Goal: Task Accomplishment & Management: Manage account settings

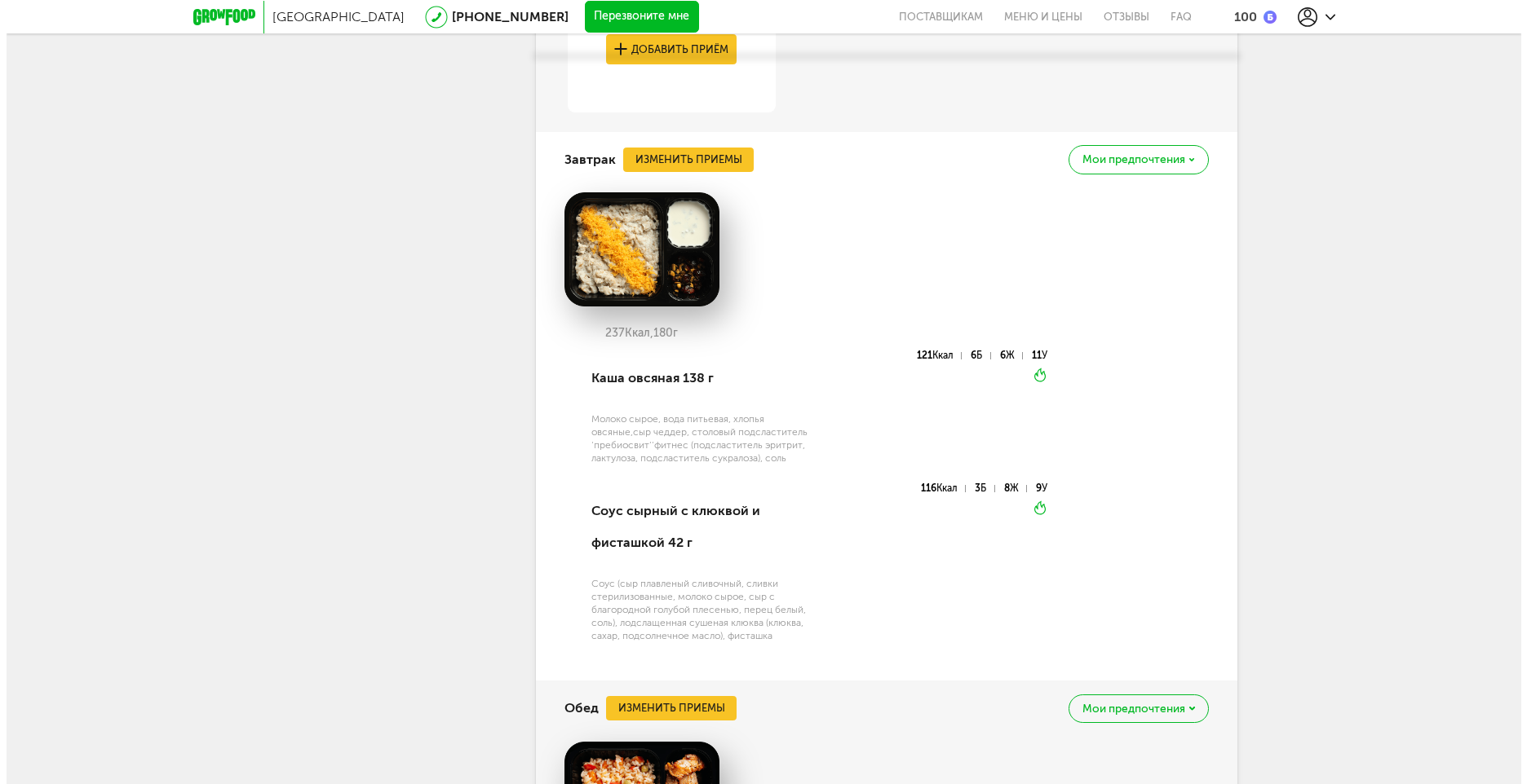
scroll to position [2741, 0]
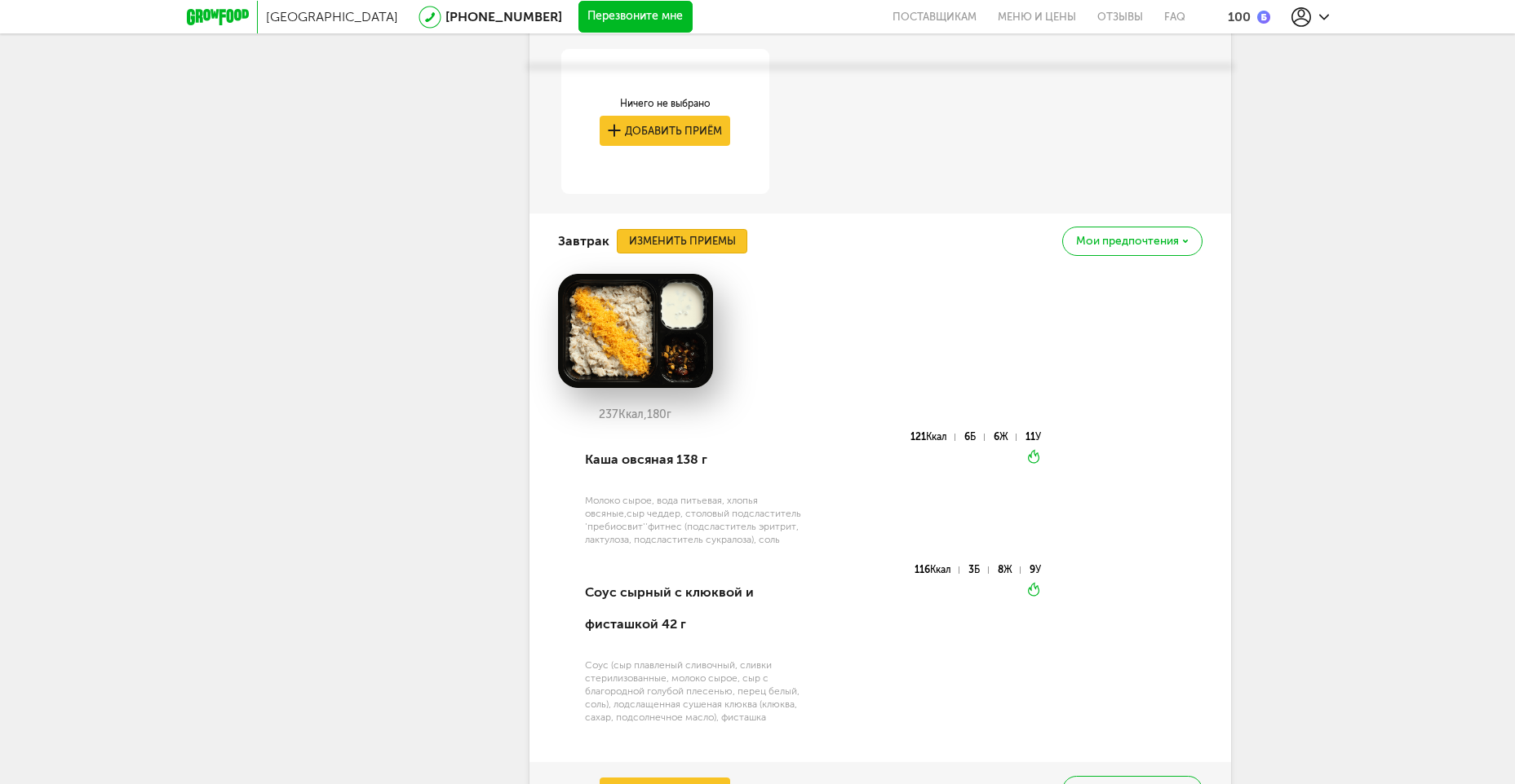
click at [713, 229] on button "Изменить приемы" at bounding box center [682, 242] width 130 height 24
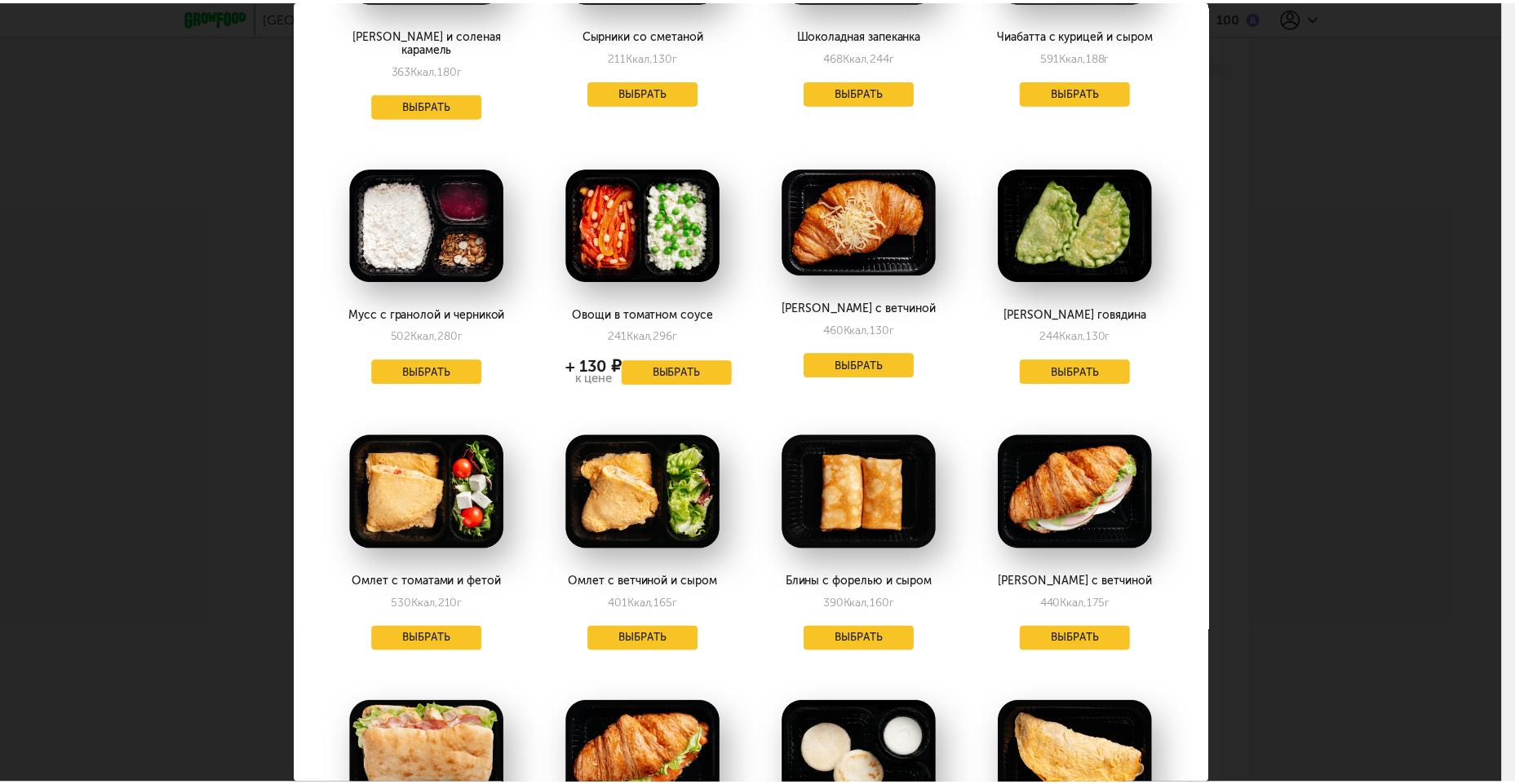
scroll to position [743, 0]
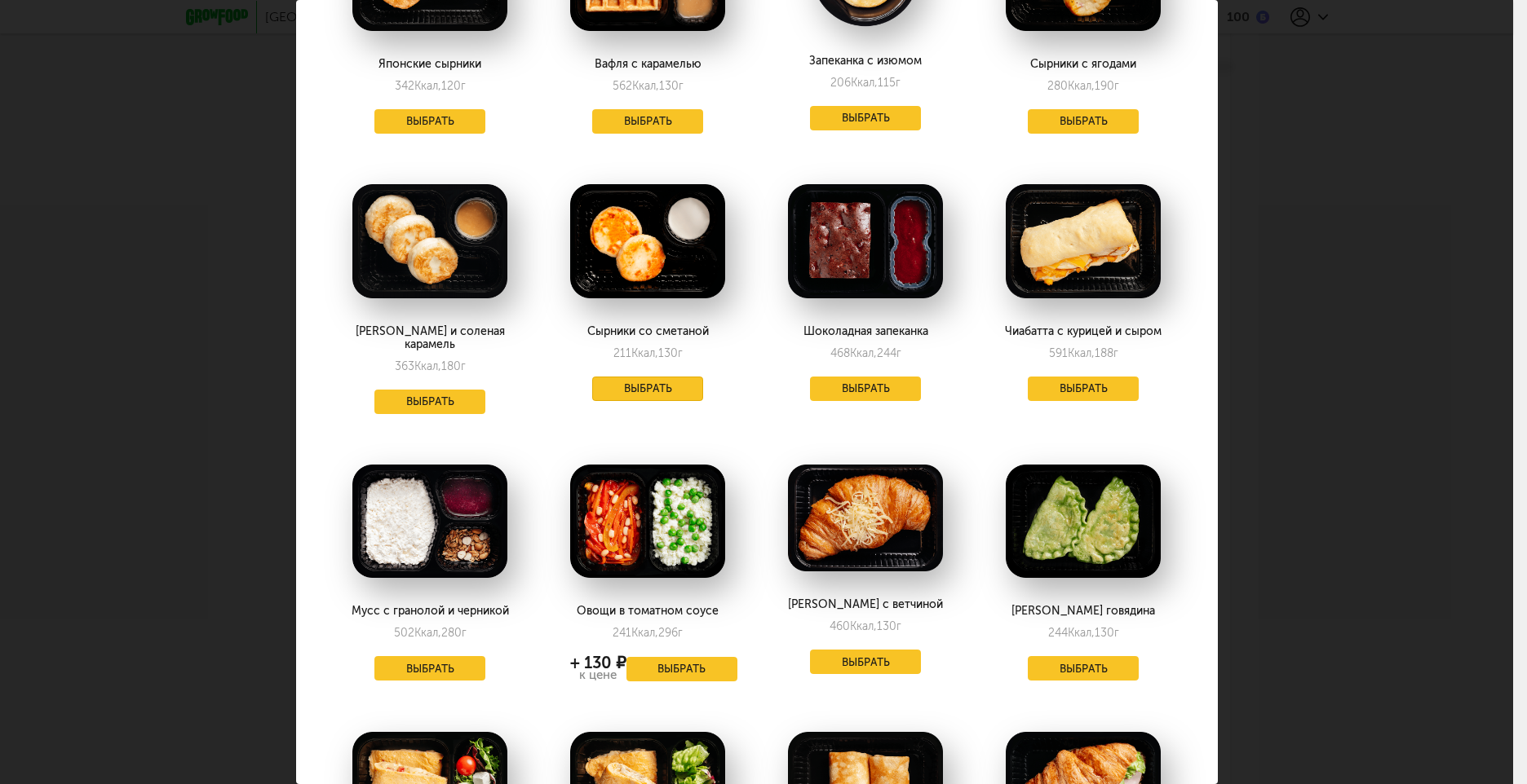
click at [609, 384] on button "Выбрать" at bounding box center [647, 389] width 111 height 24
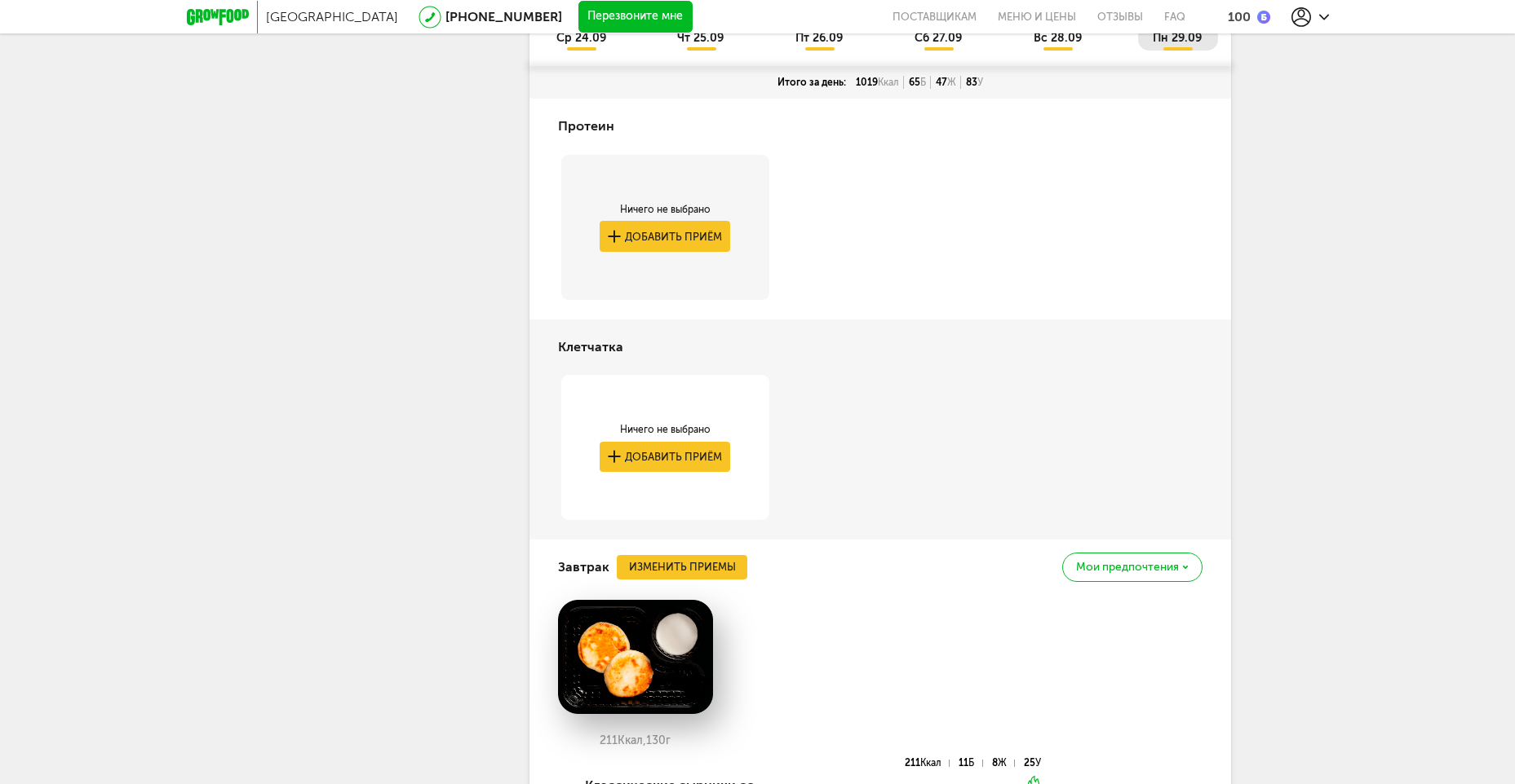
scroll to position [2007, 0]
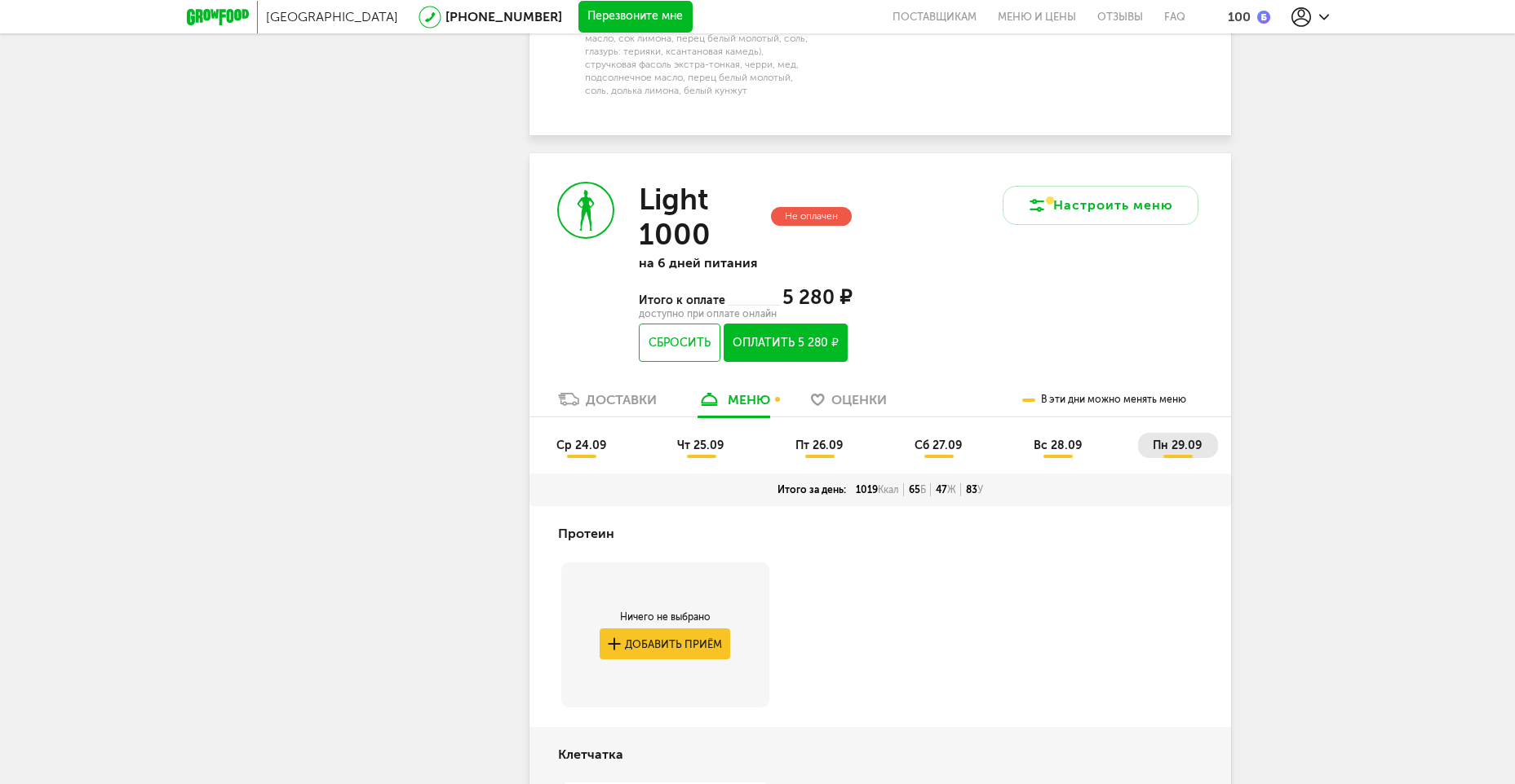
click at [1070, 438] on span "вс 28.09" at bounding box center [1058, 445] width 48 height 14
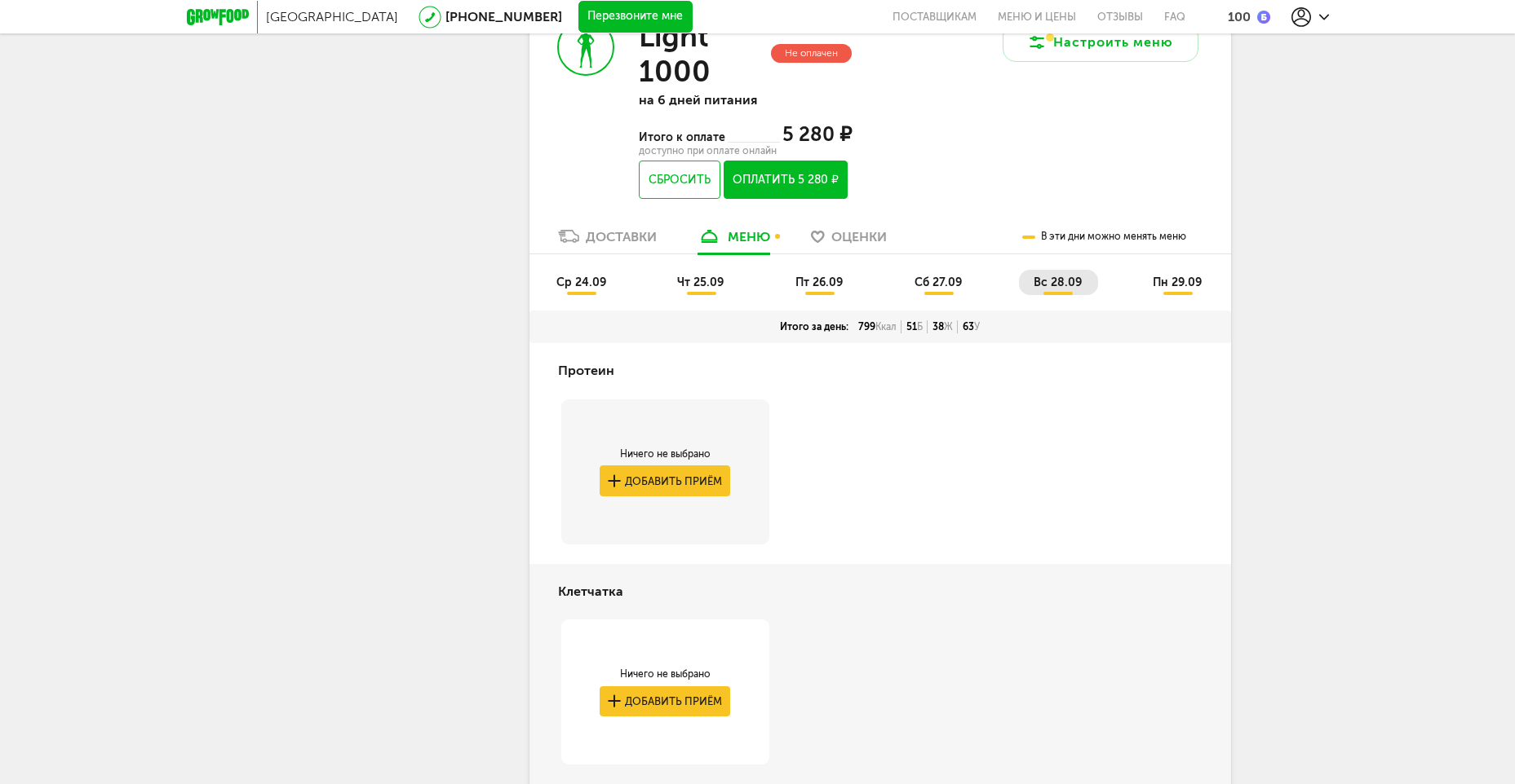
click at [955, 276] on span "сб 27.09" at bounding box center [938, 282] width 47 height 14
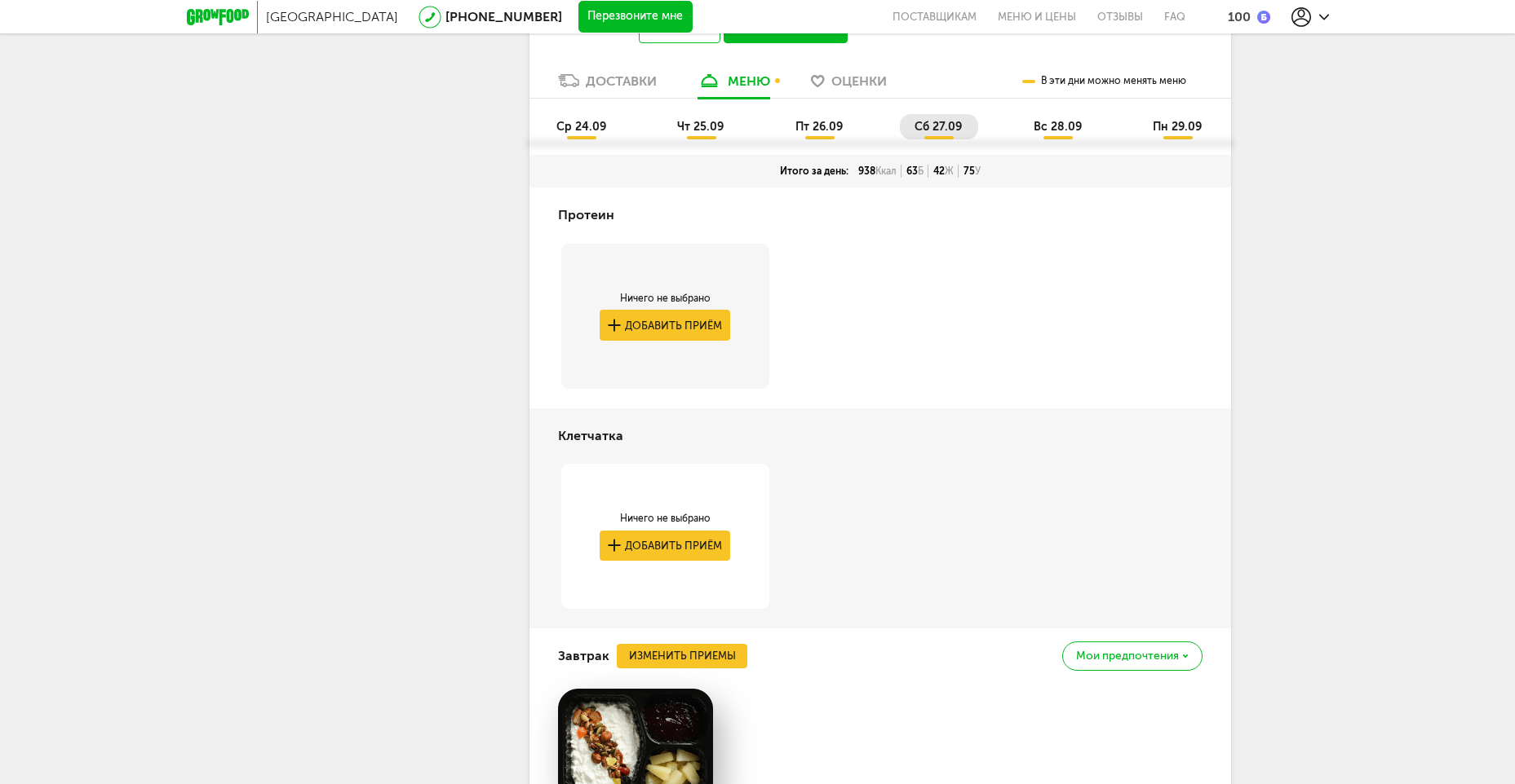
scroll to position [2170, 0]
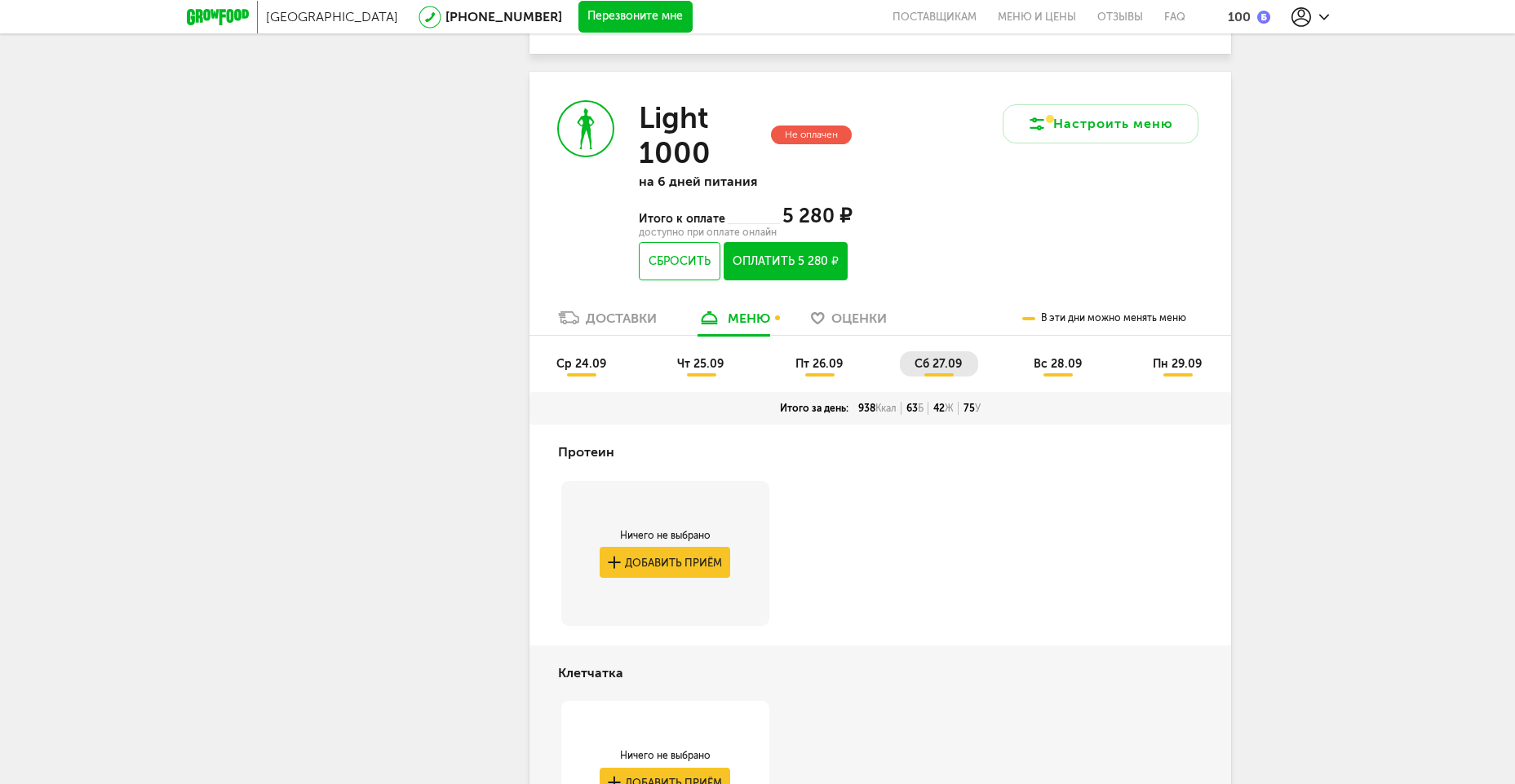
click at [821, 357] on span "пт 26.09" at bounding box center [819, 363] width 47 height 14
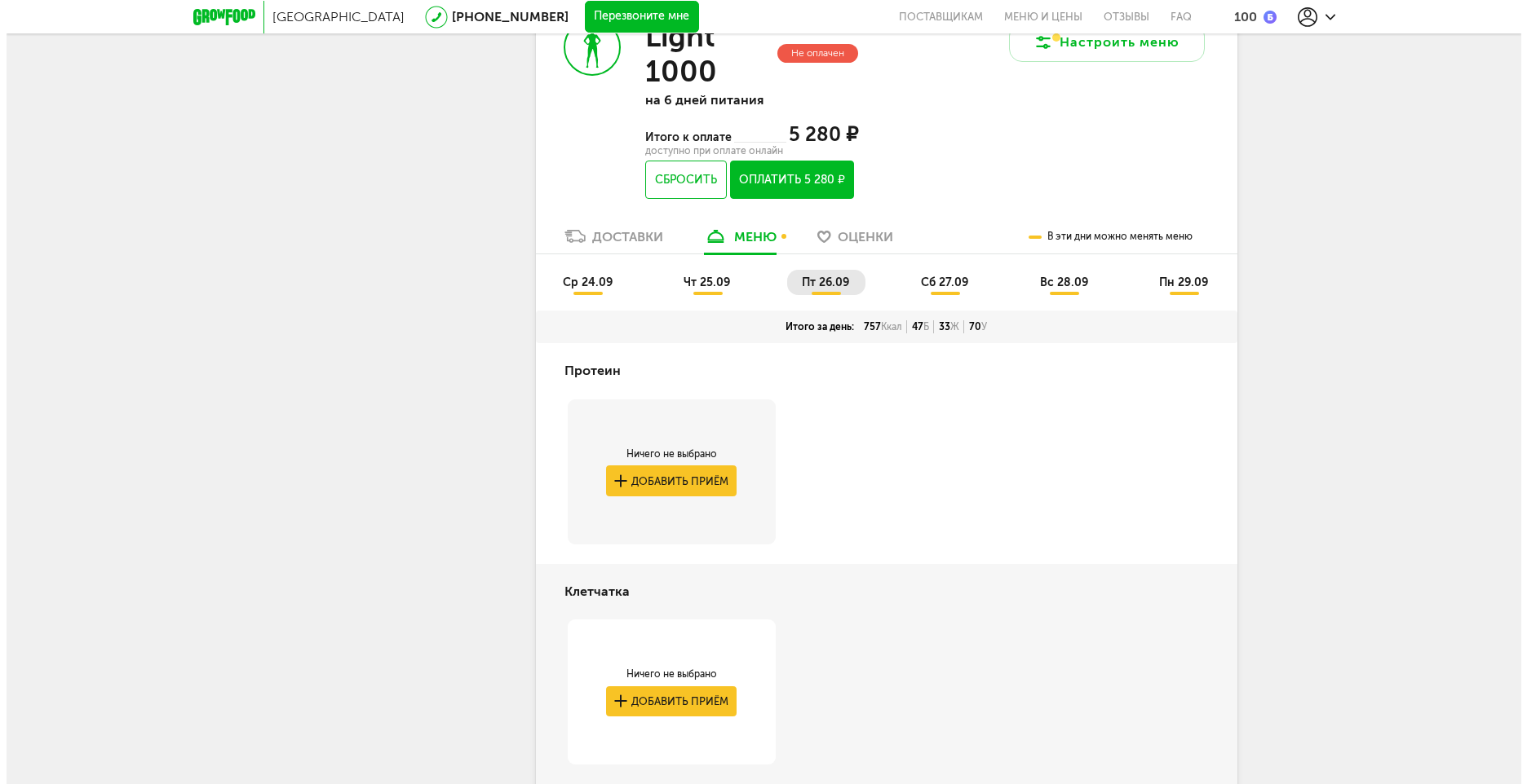
scroll to position [2578, 0]
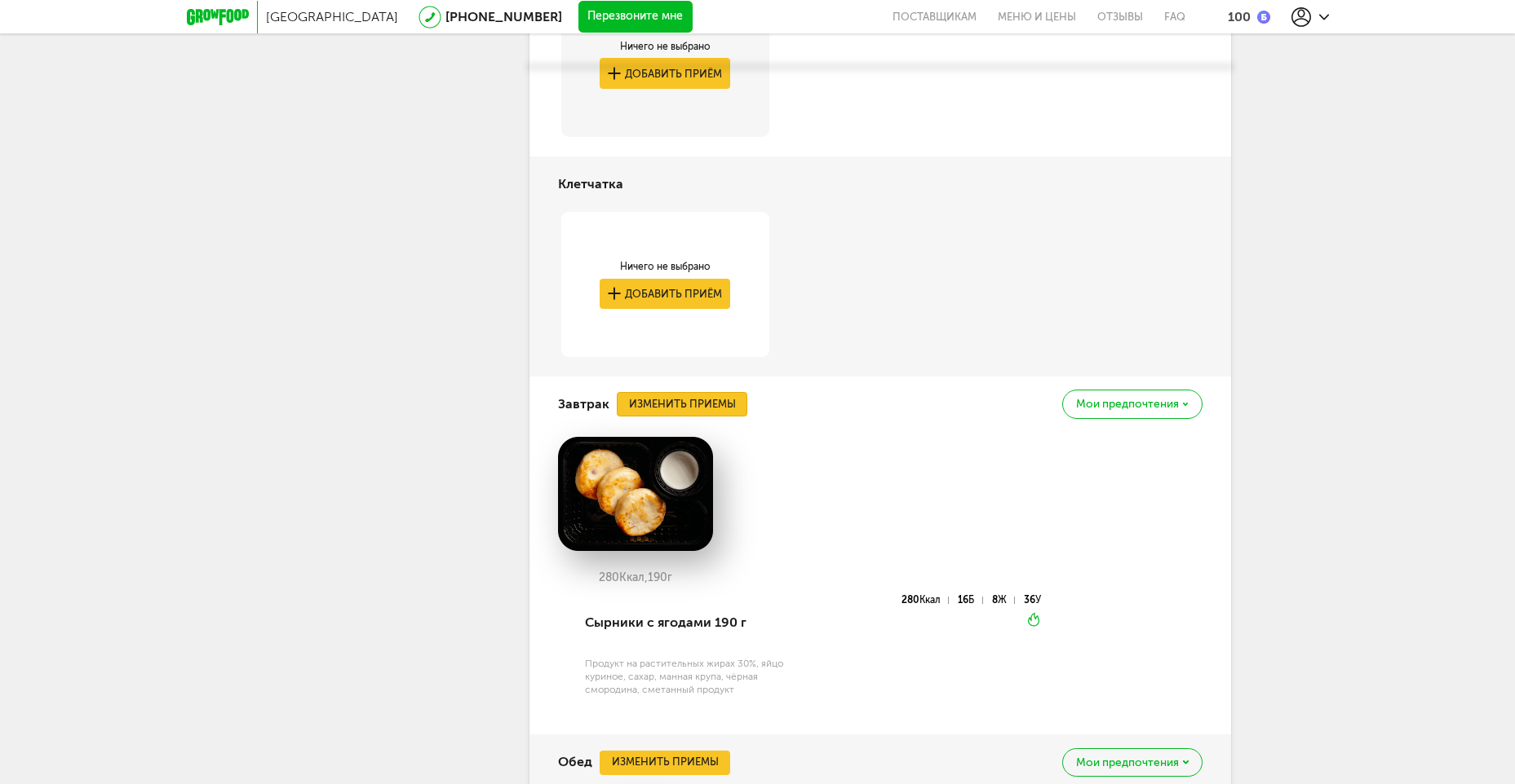
click at [705, 392] on button "Изменить приемы" at bounding box center [682, 404] width 130 height 24
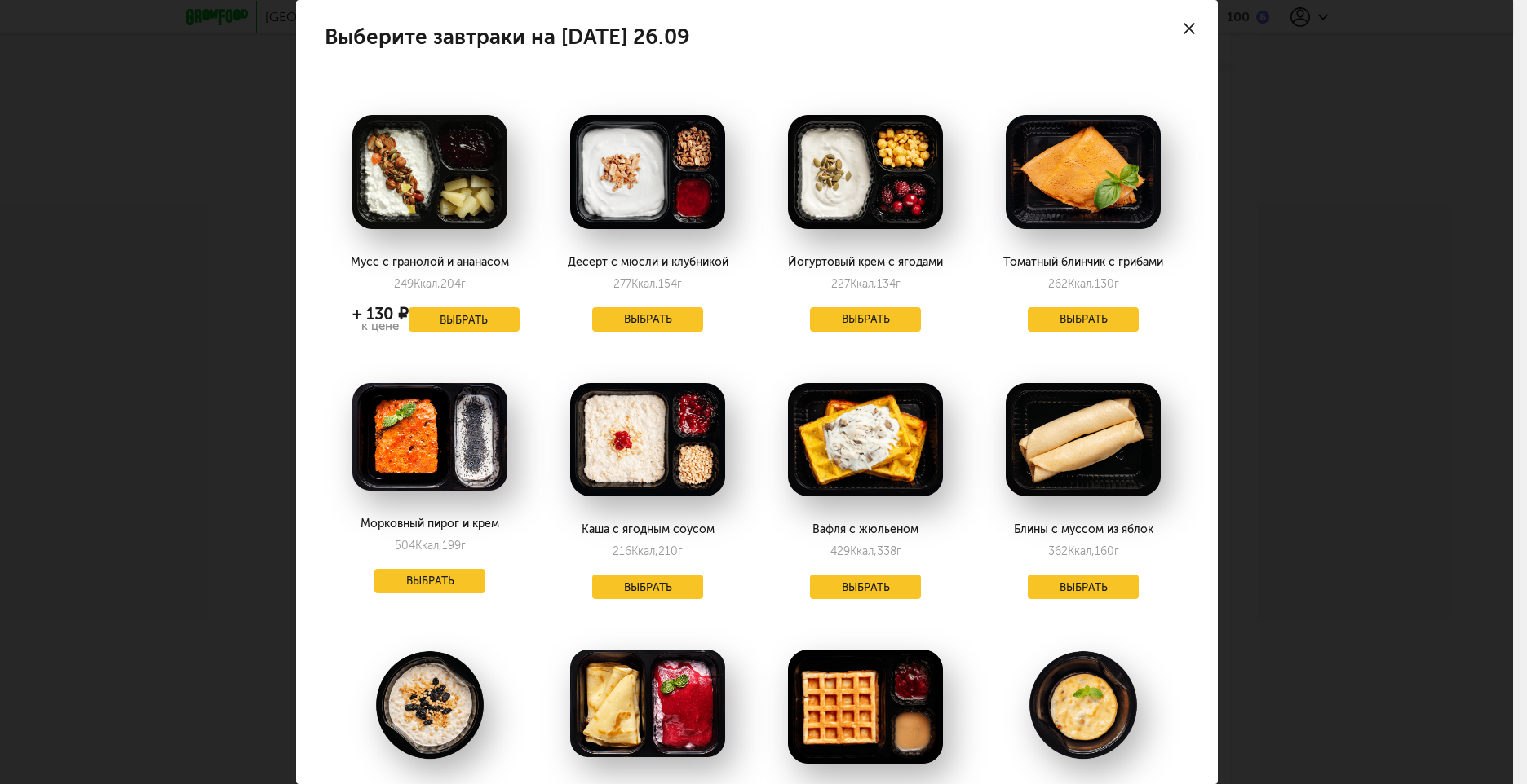
click at [1168, 31] on div at bounding box center [1189, 28] width 57 height 57
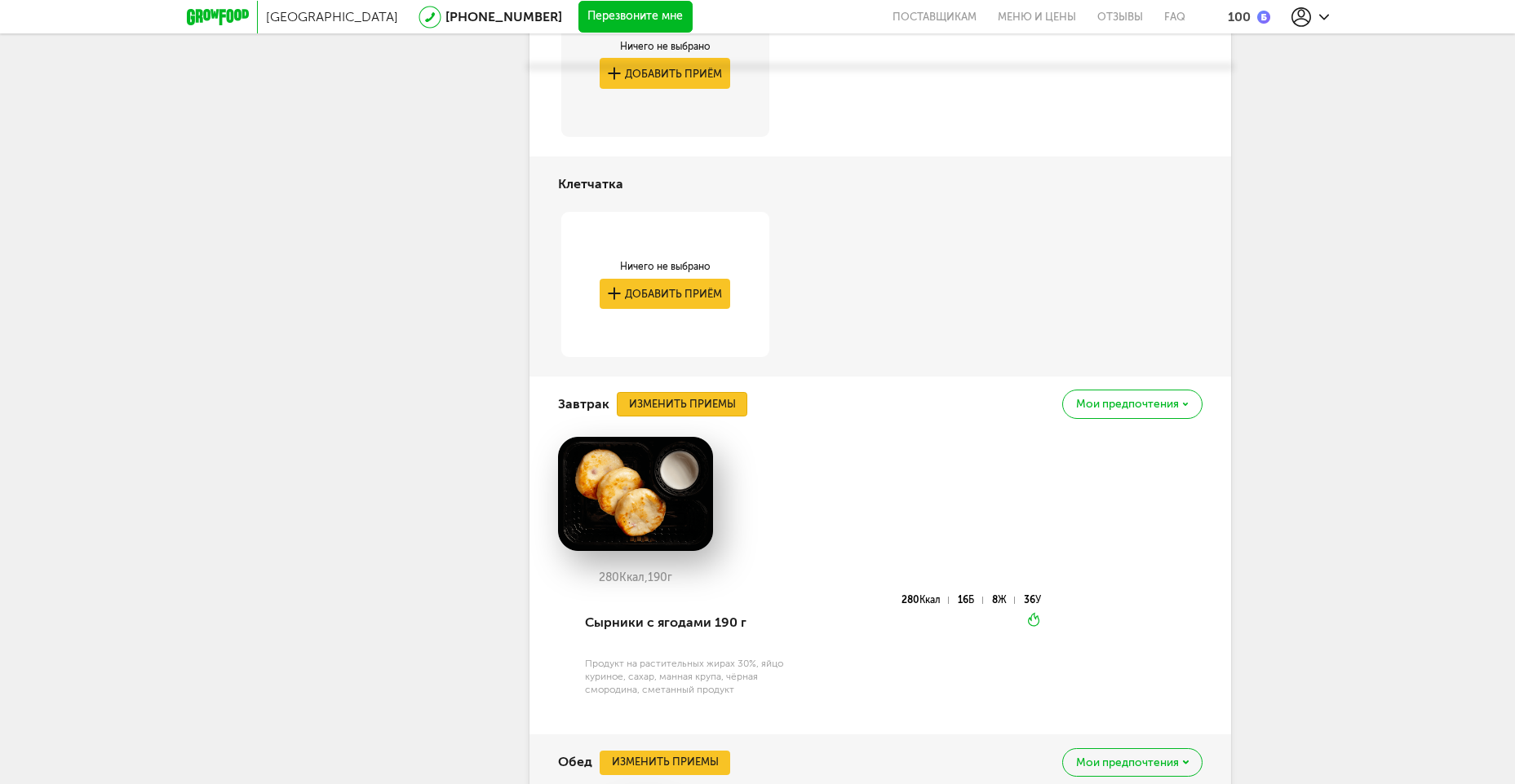
click at [669, 392] on button "Изменить приемы" at bounding box center [682, 404] width 130 height 24
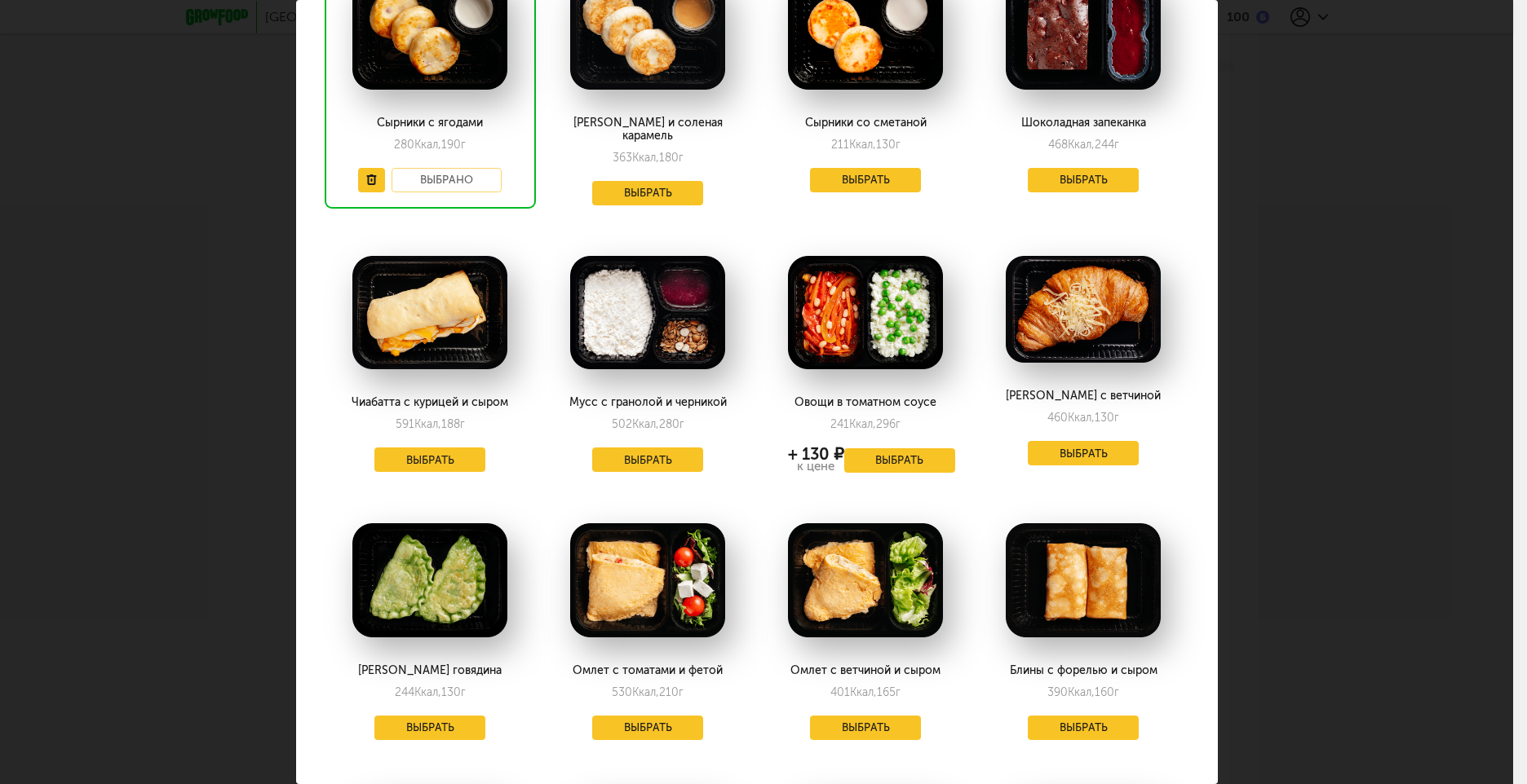
scroll to position [978, 0]
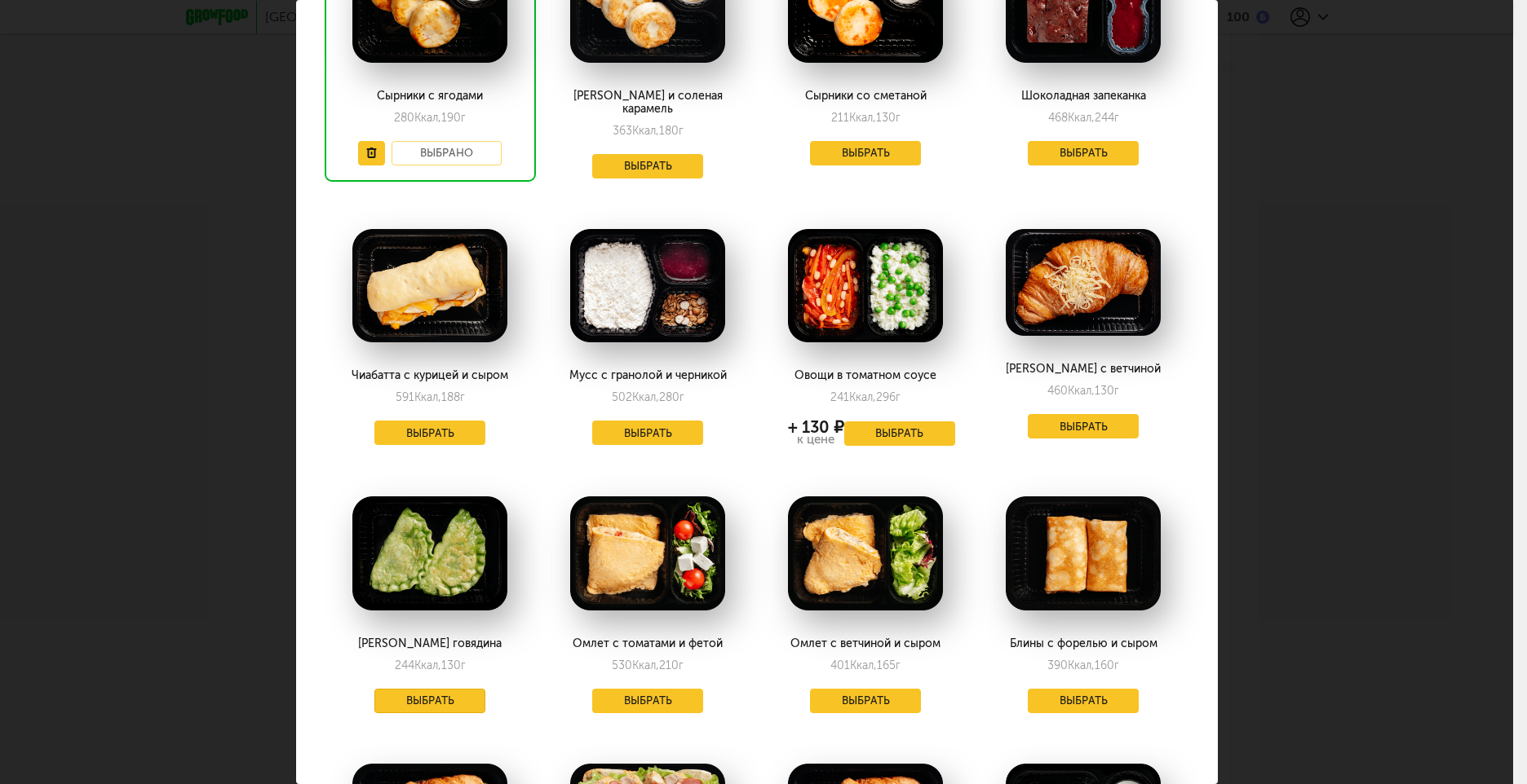
click at [442, 689] on button "Выбрать" at bounding box center [429, 701] width 111 height 24
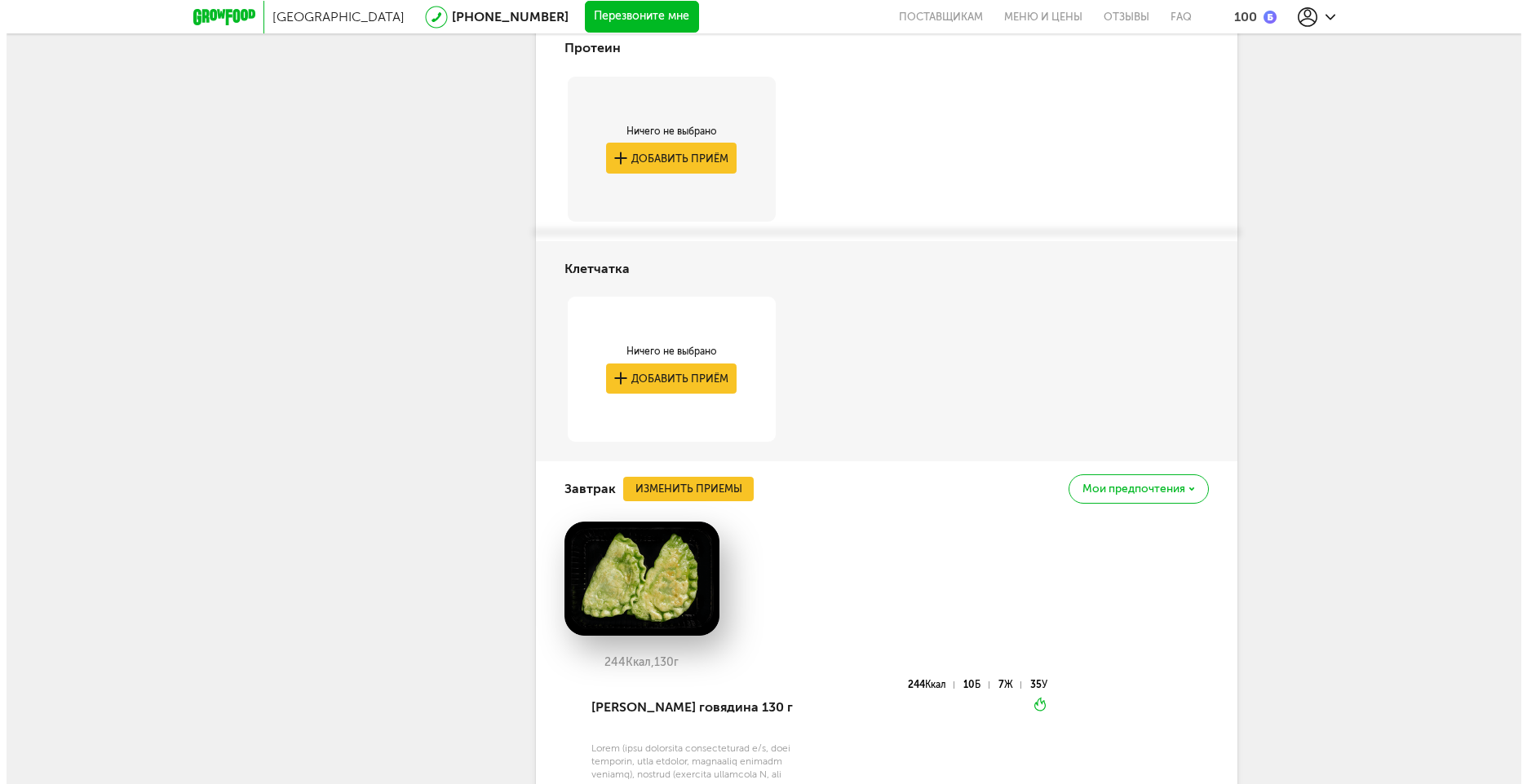
scroll to position [2659, 0]
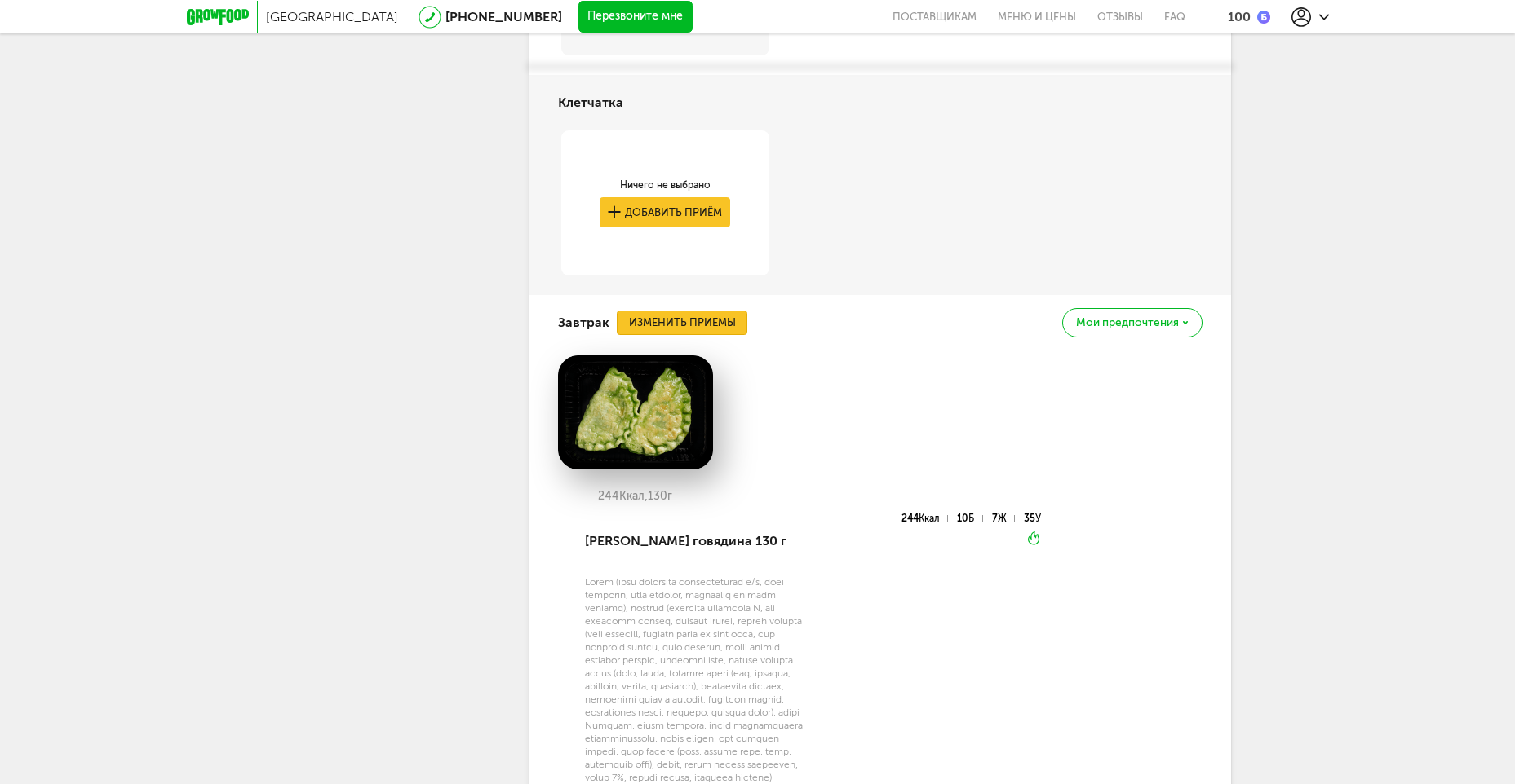
click at [684, 310] on button "Изменить приемы" at bounding box center [682, 322] width 130 height 24
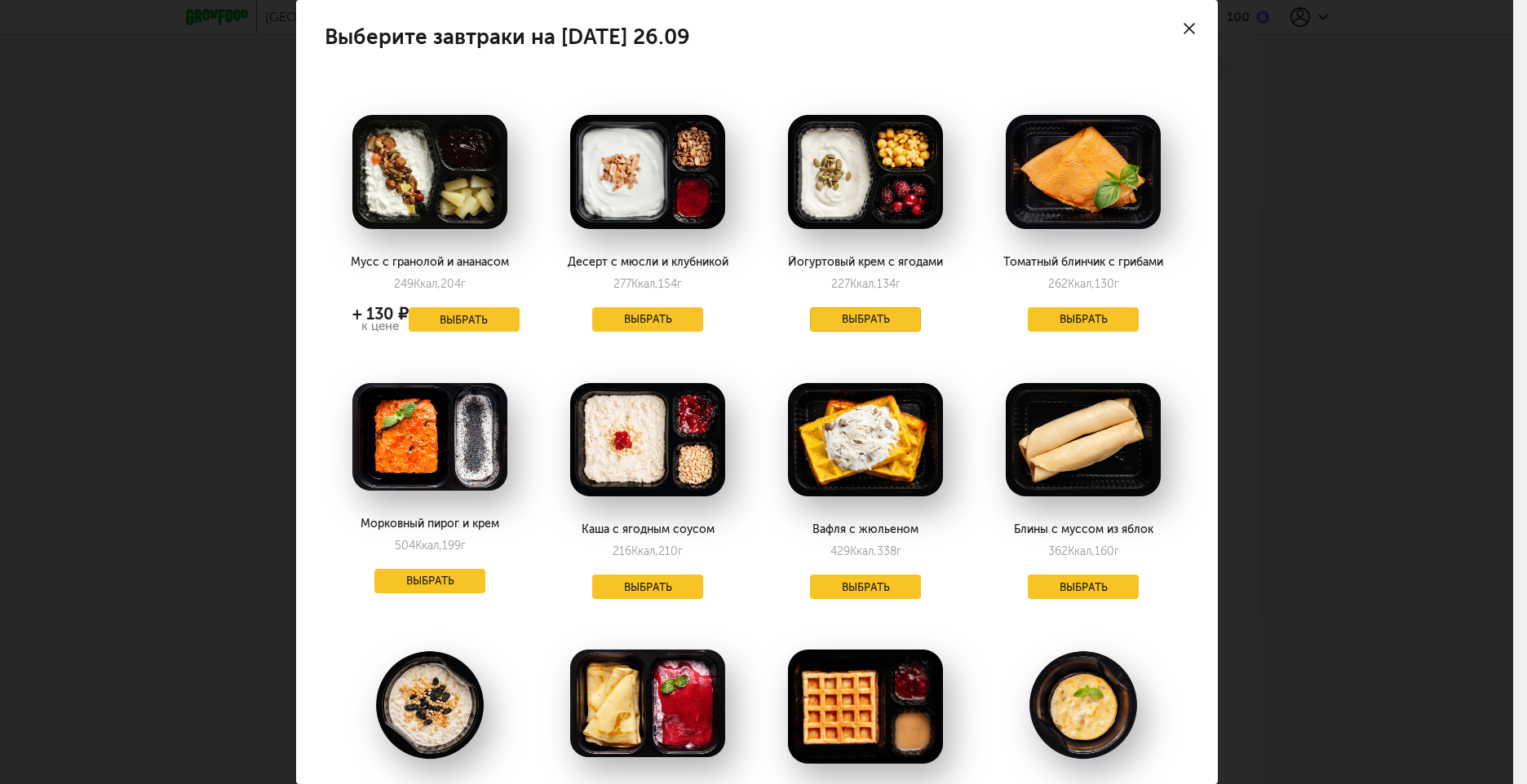
click at [870, 317] on button "Выбрать" at bounding box center [865, 320] width 111 height 24
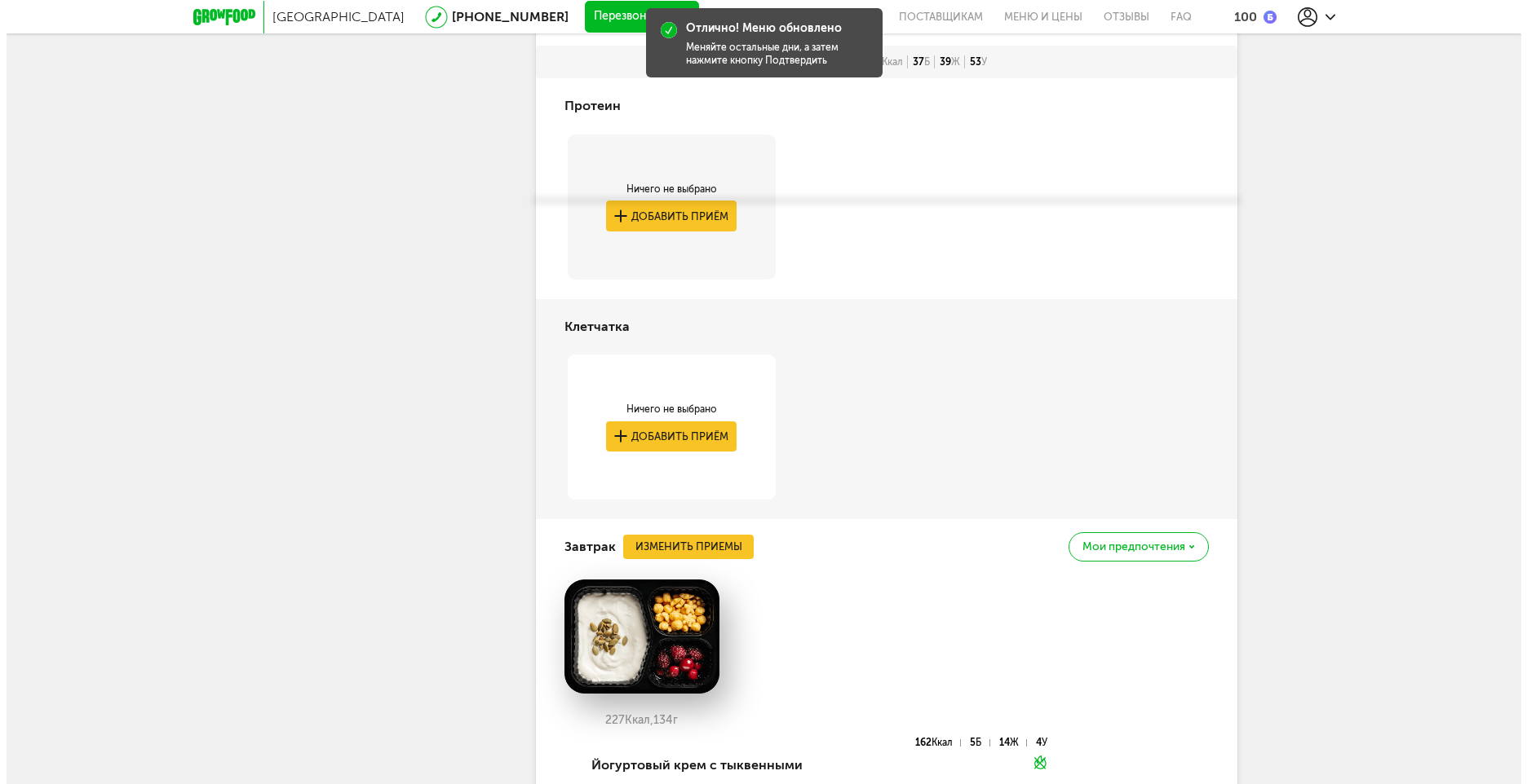
scroll to position [2578, 0]
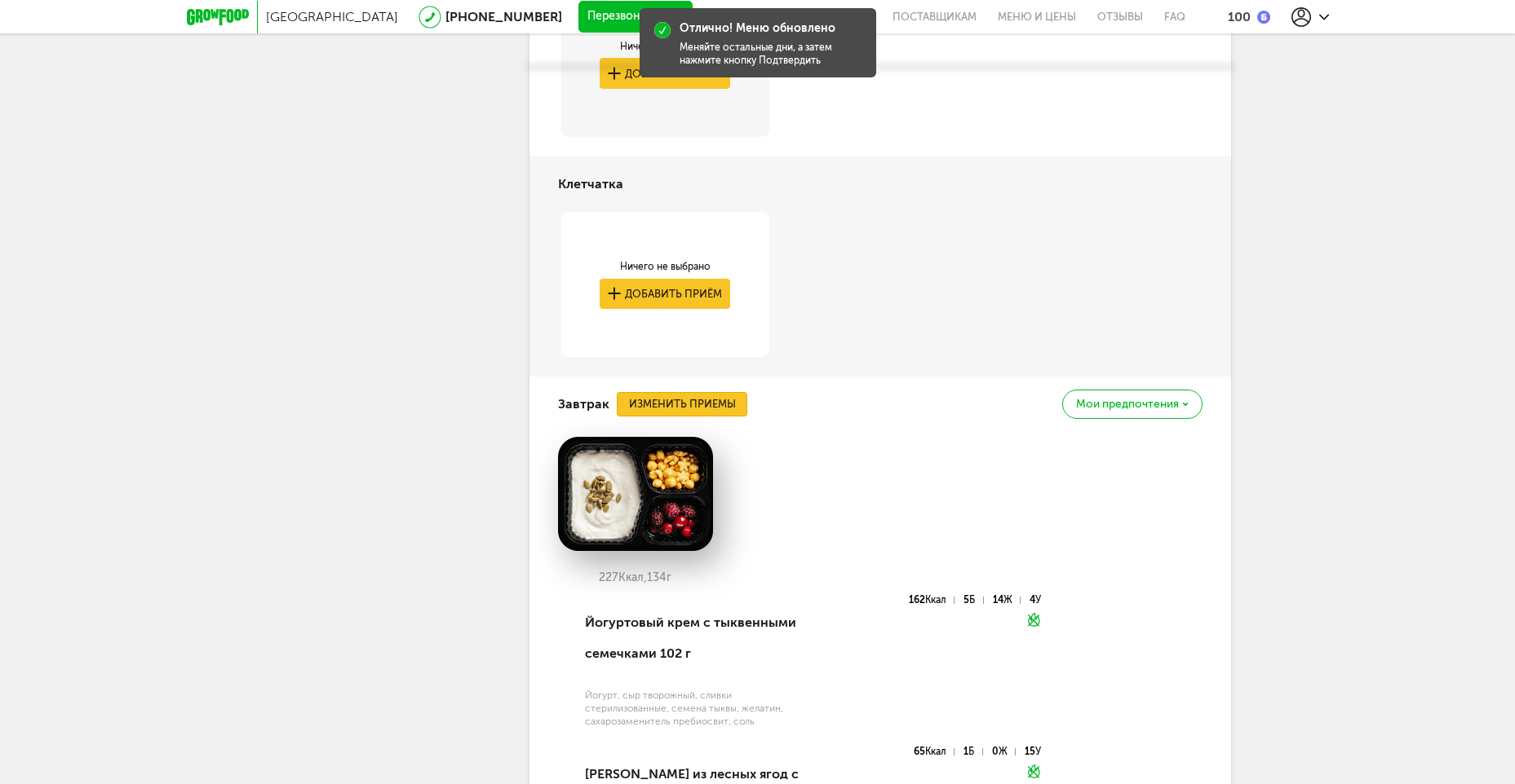
click at [658, 392] on button "Изменить приемы" at bounding box center [682, 404] width 130 height 24
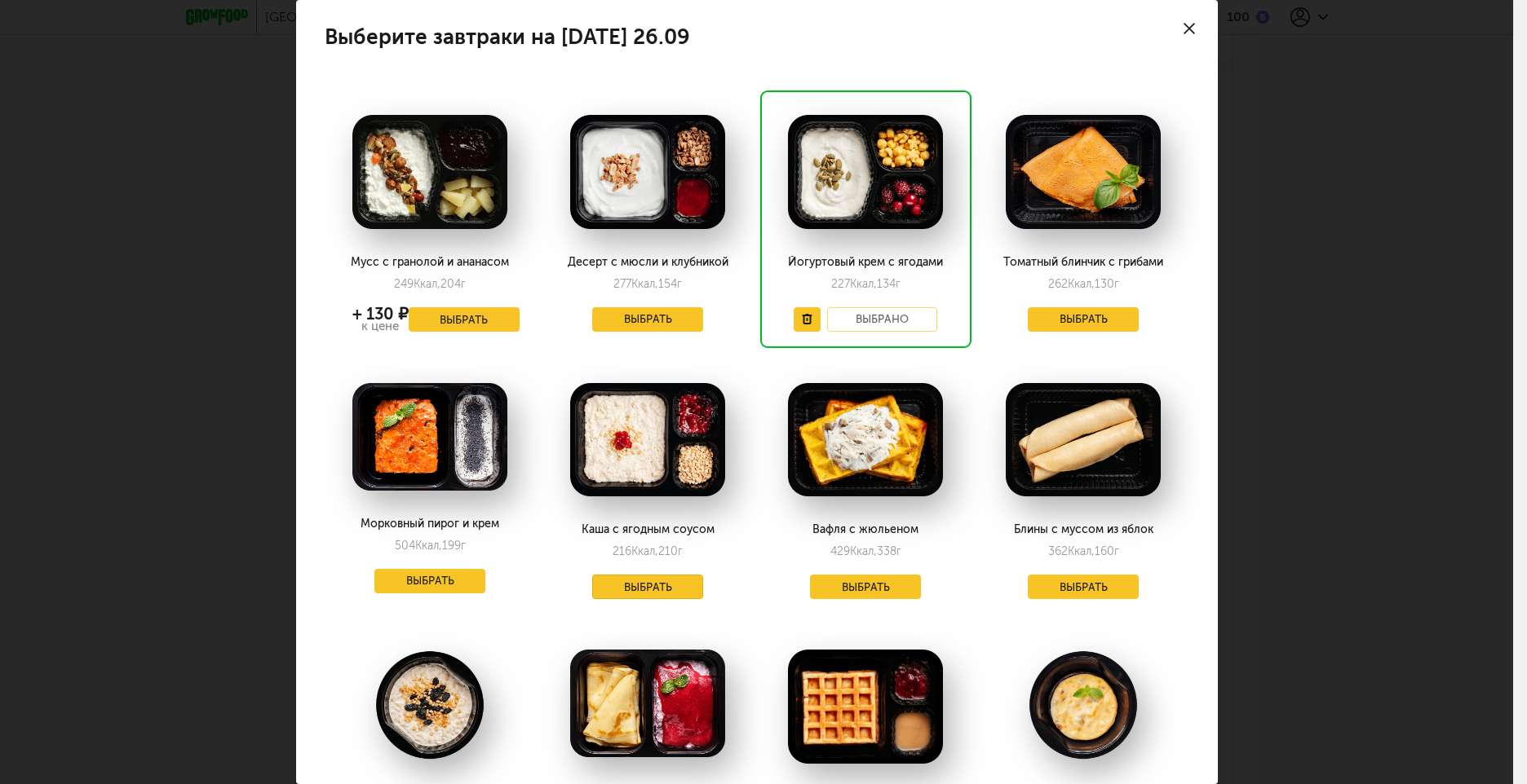
click at [646, 586] on button "Выбрать" at bounding box center [647, 587] width 111 height 24
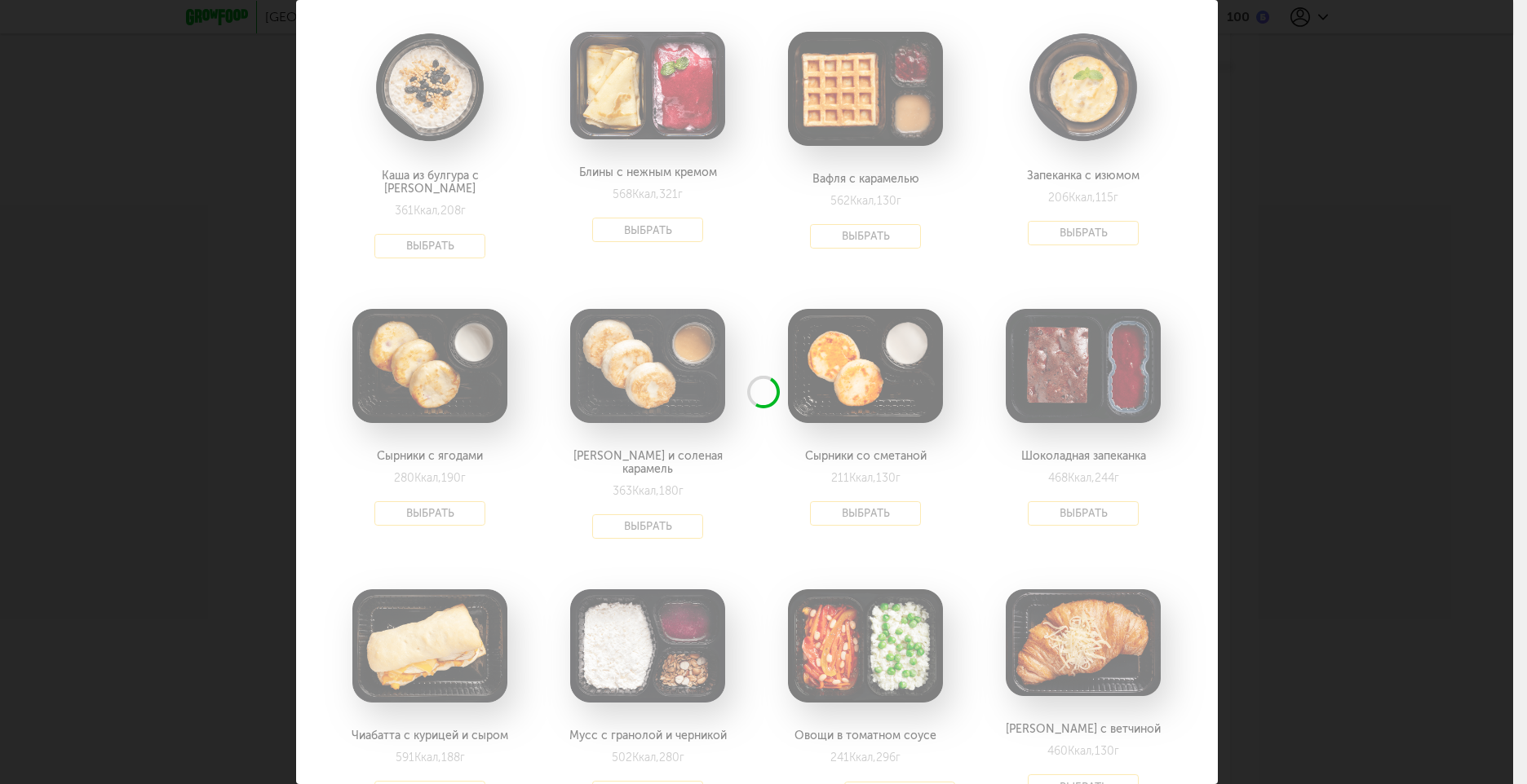
scroll to position [652, 0]
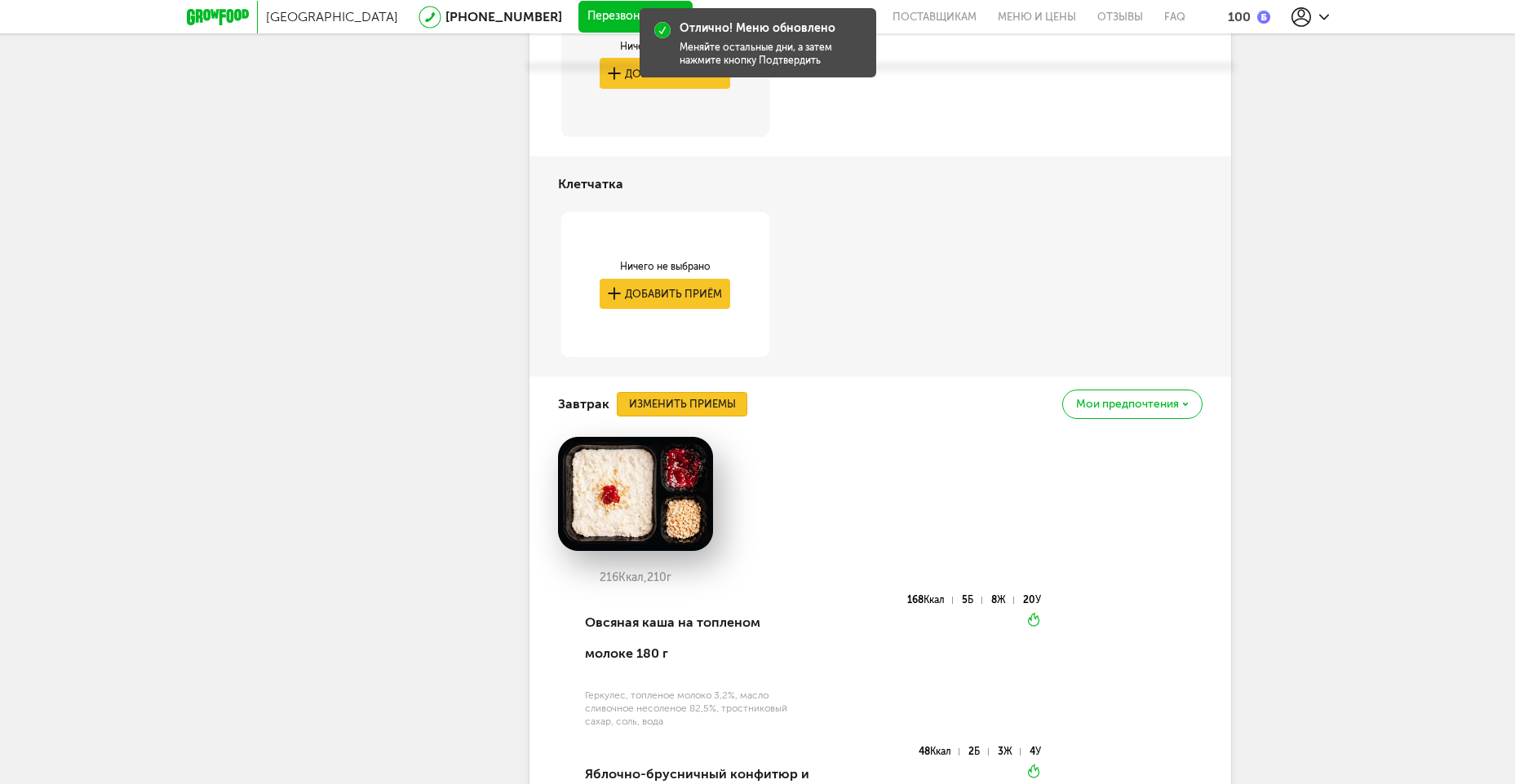
click at [701, 392] on button "Изменить приемы" at bounding box center [682, 404] width 130 height 24
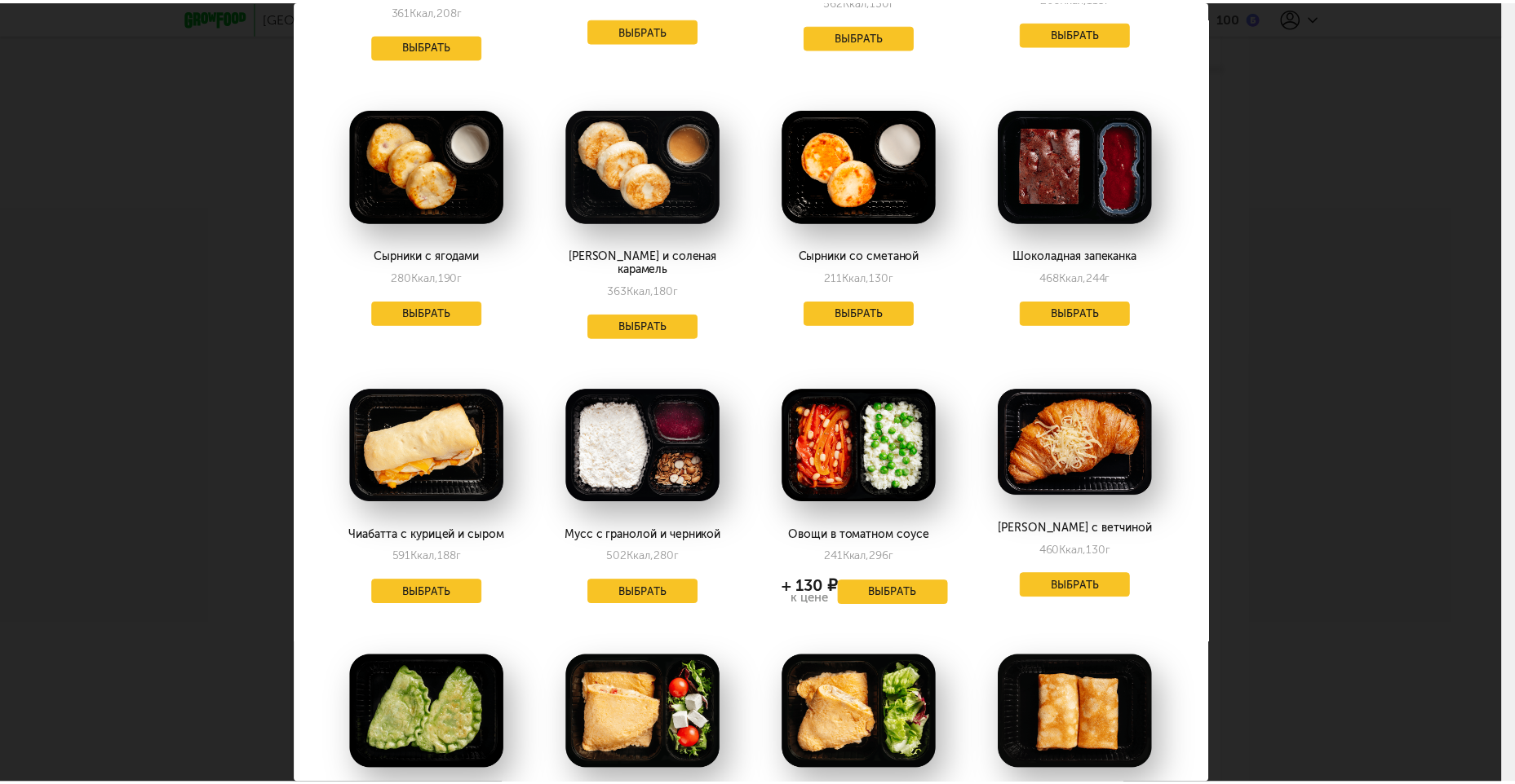
scroll to position [816, 0]
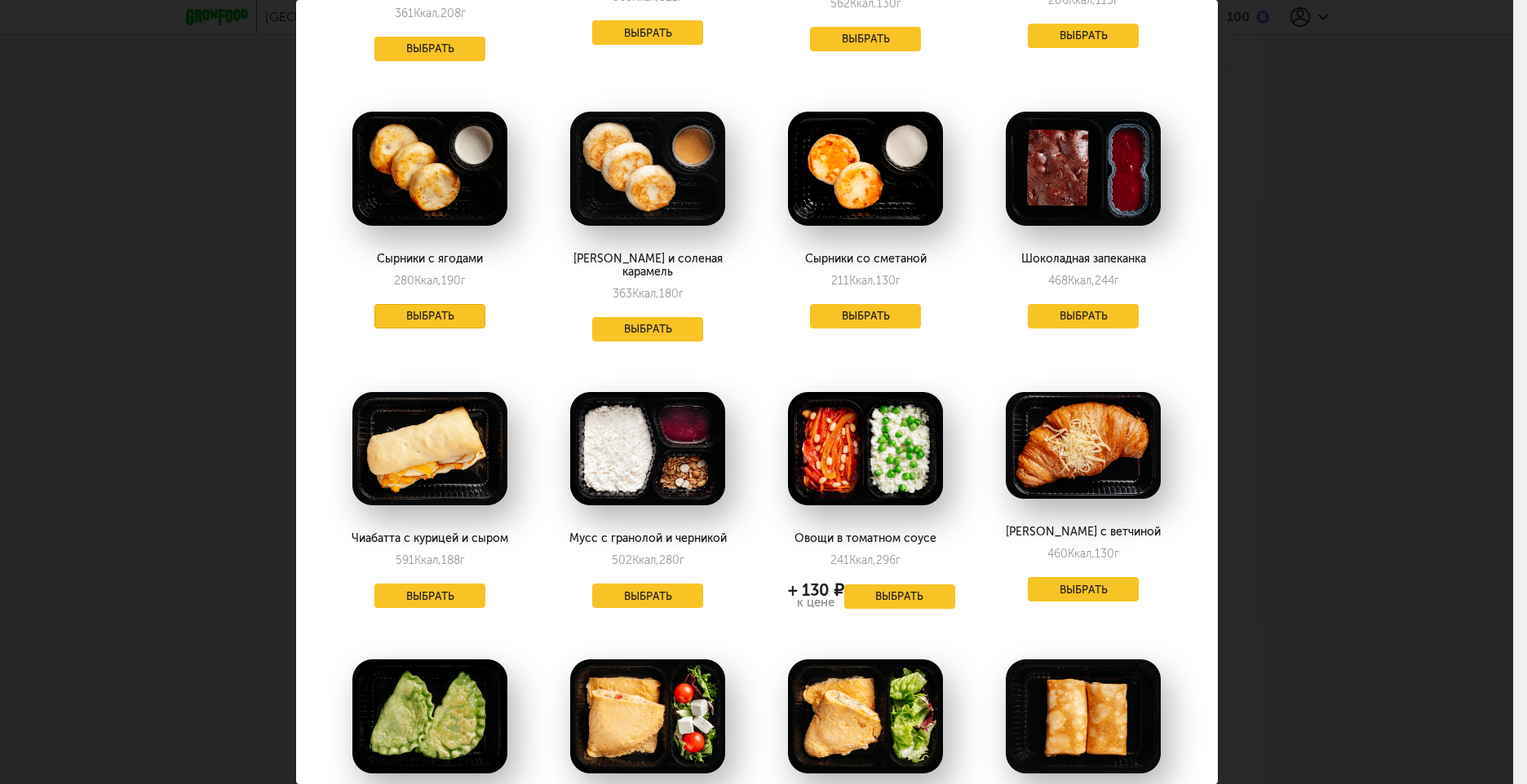
click at [389, 304] on button "Выбрать" at bounding box center [429, 316] width 111 height 24
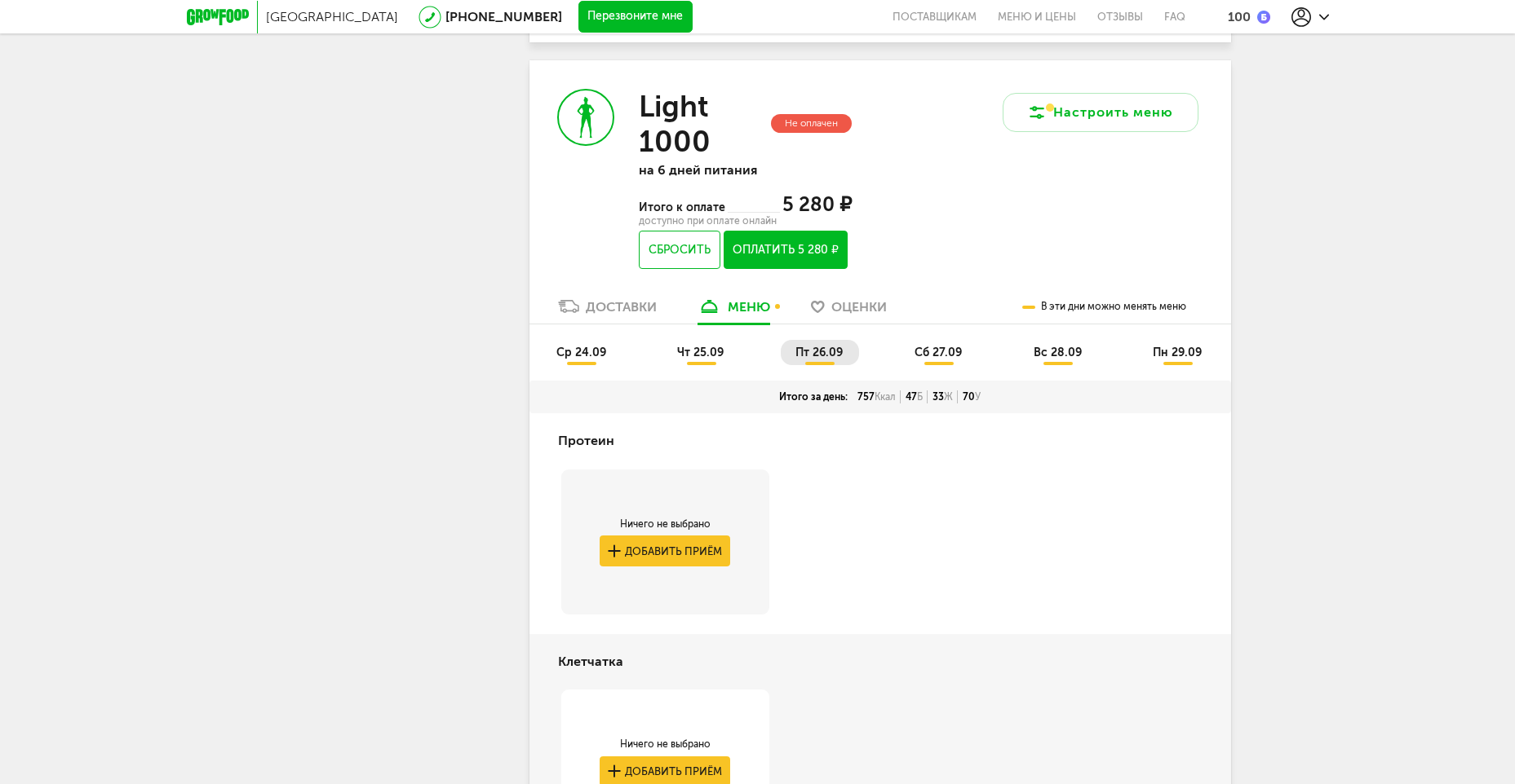
scroll to position [2182, 0]
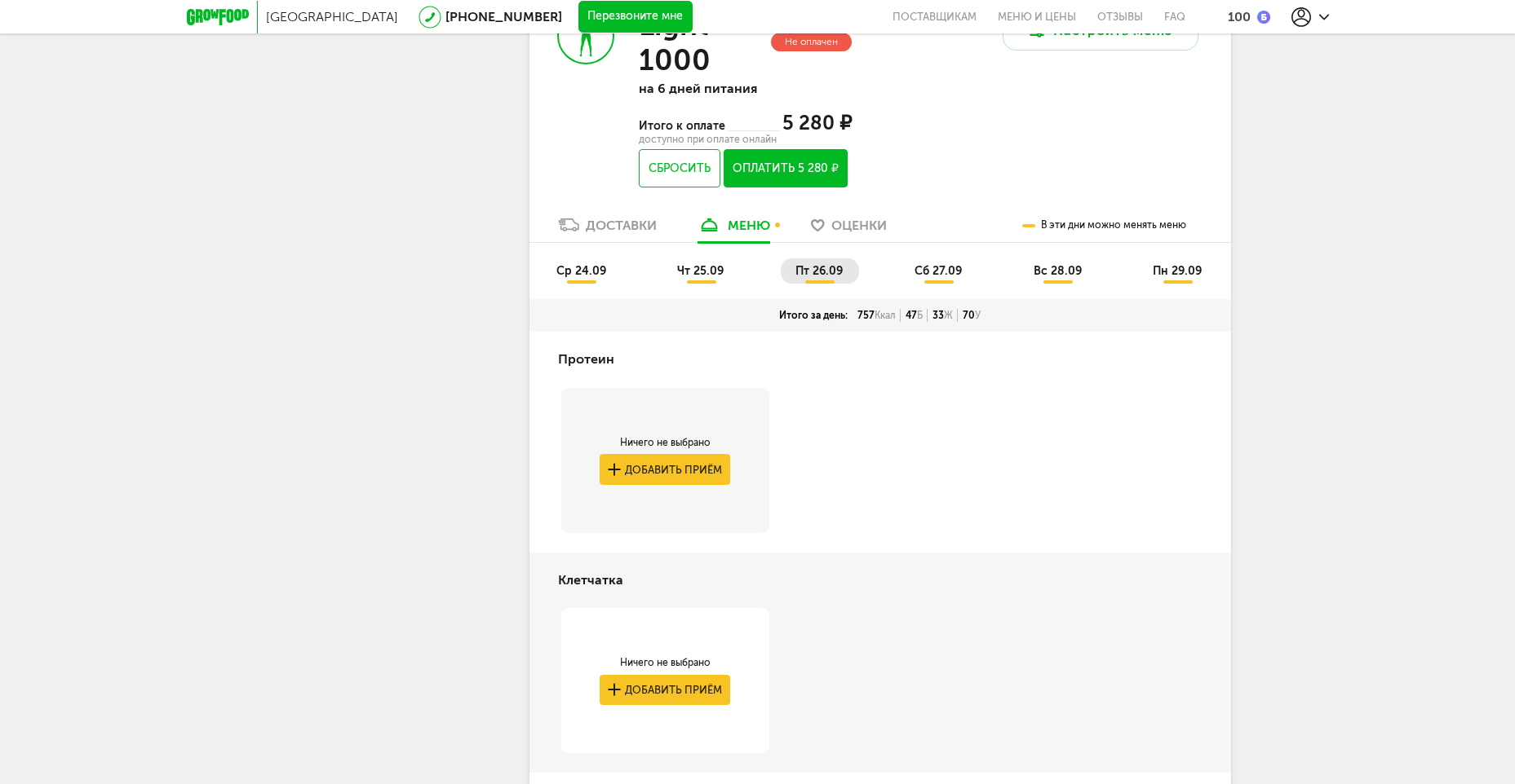
click at [728, 258] on li "чт 25.09" at bounding box center [701, 270] width 77 height 25
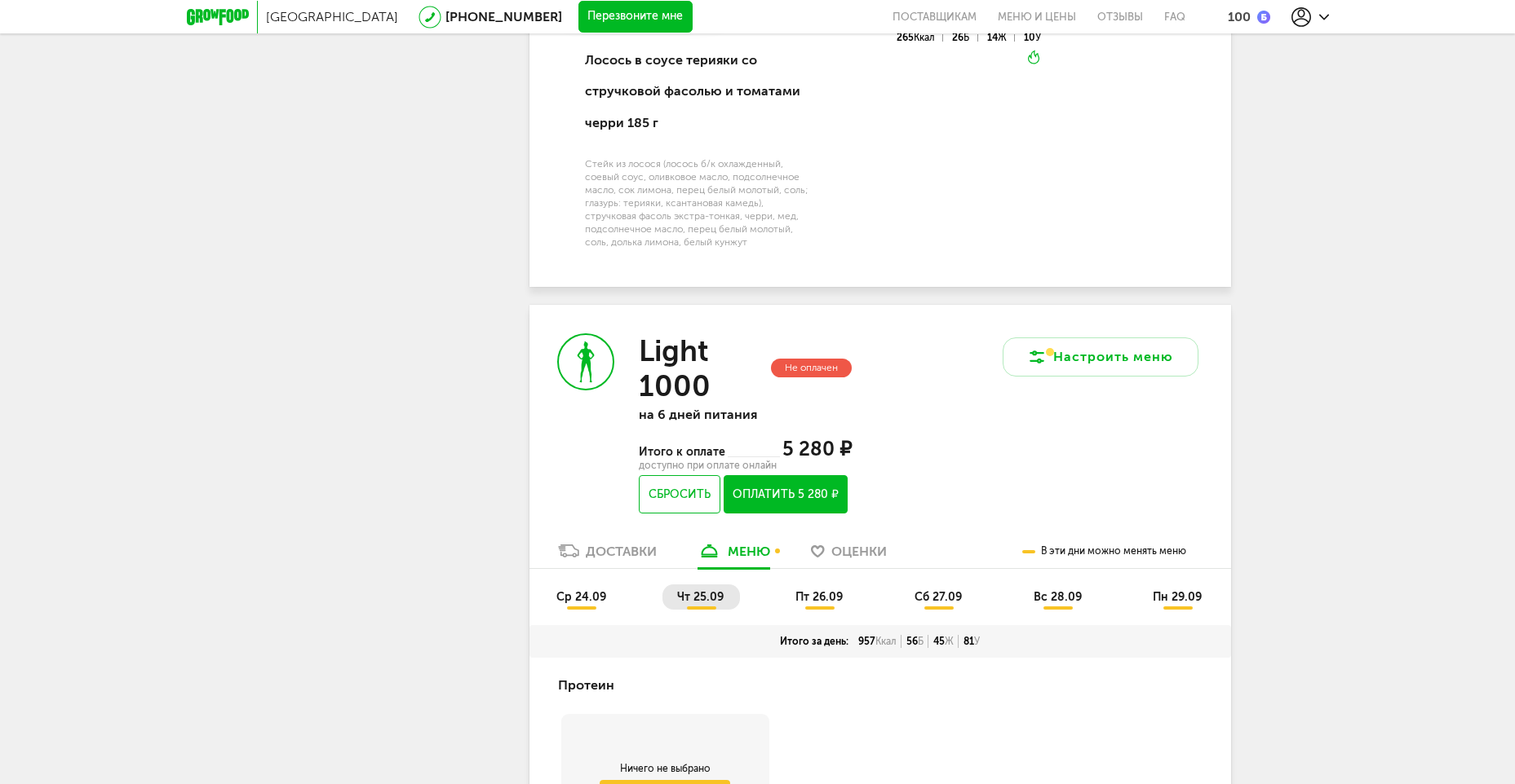
click at [595, 584] on li "ср 24.09" at bounding box center [582, 596] width 81 height 25
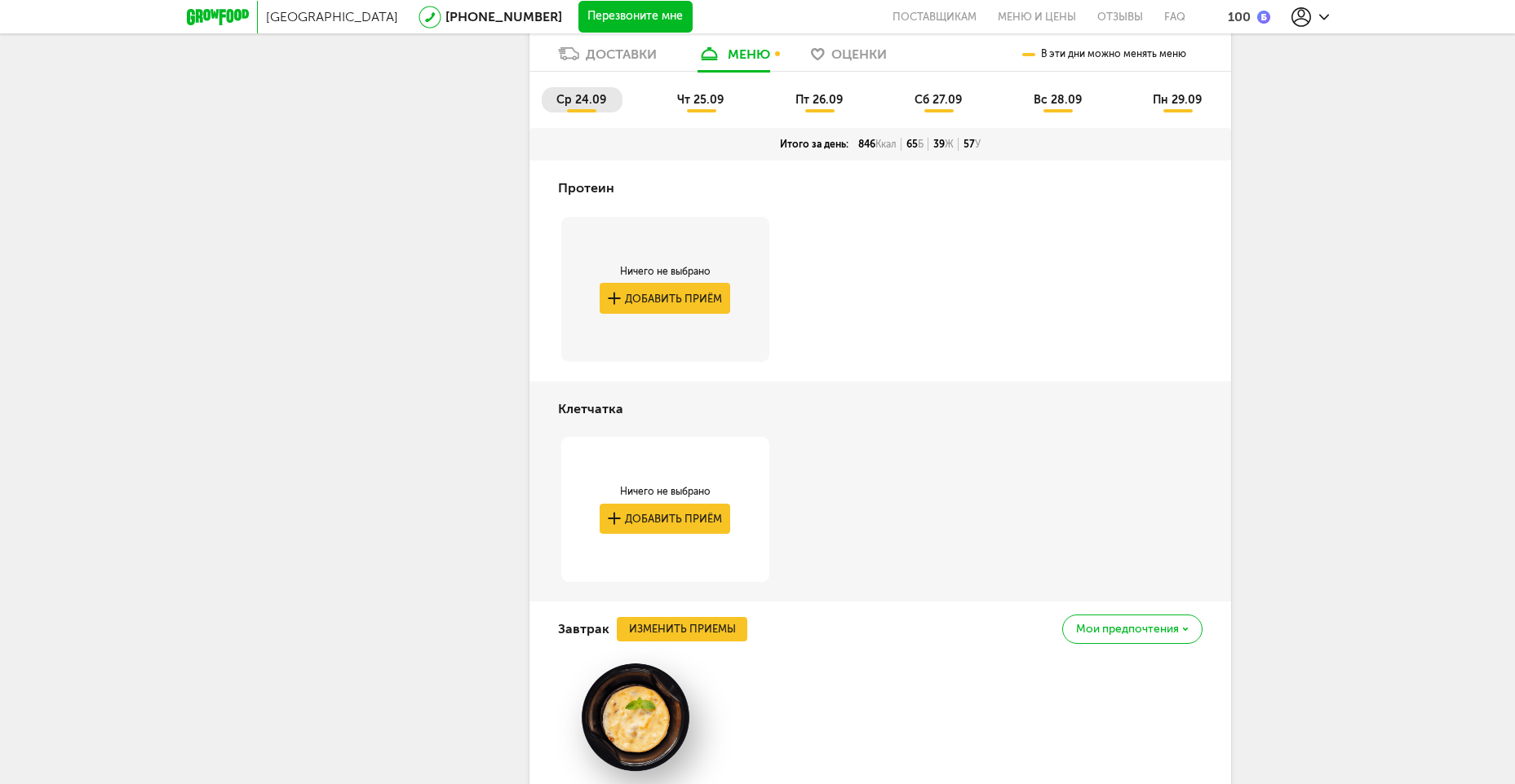
scroll to position [2264, 0]
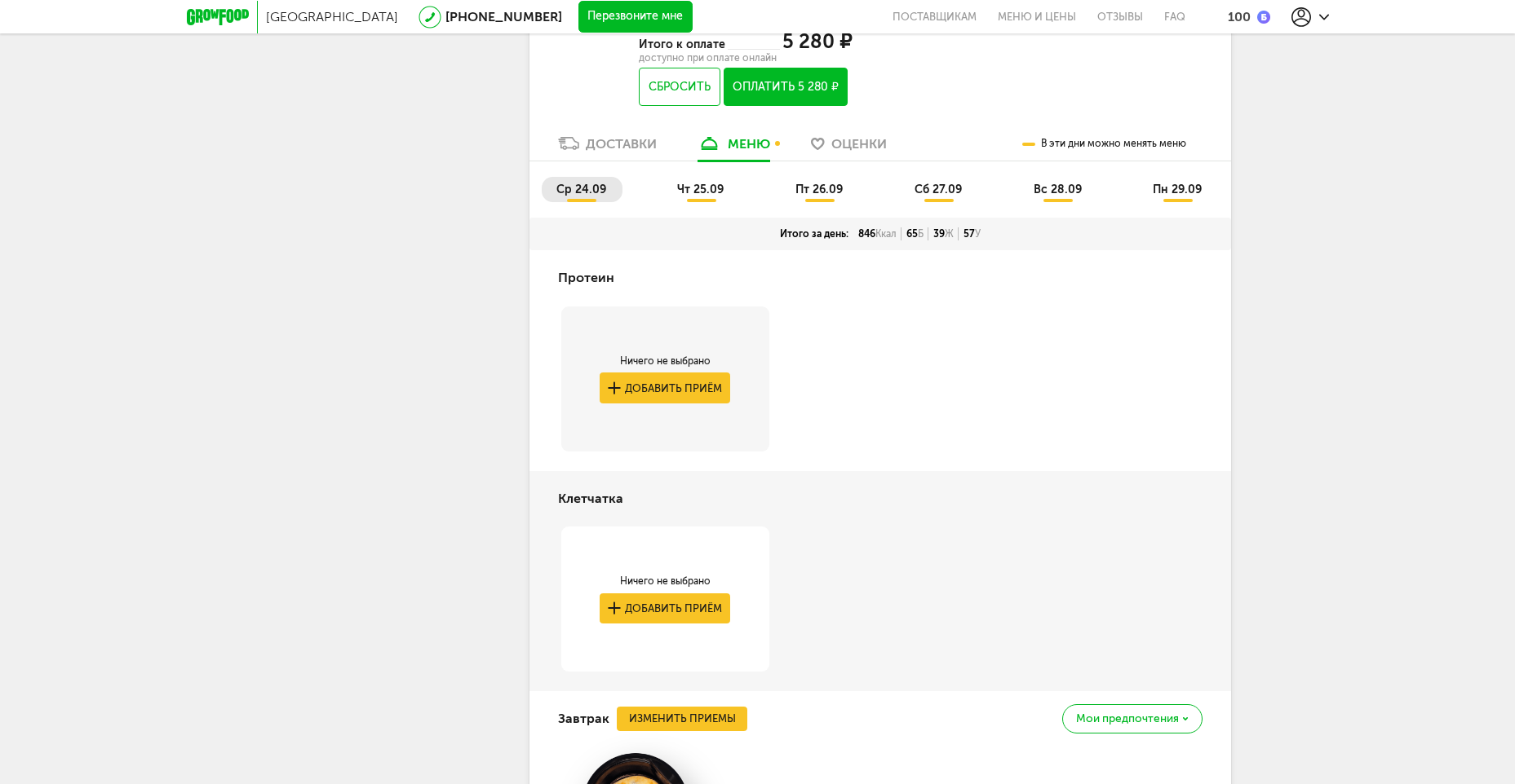
click at [694, 176] on li "чт 25.09" at bounding box center [701, 189] width 77 height 25
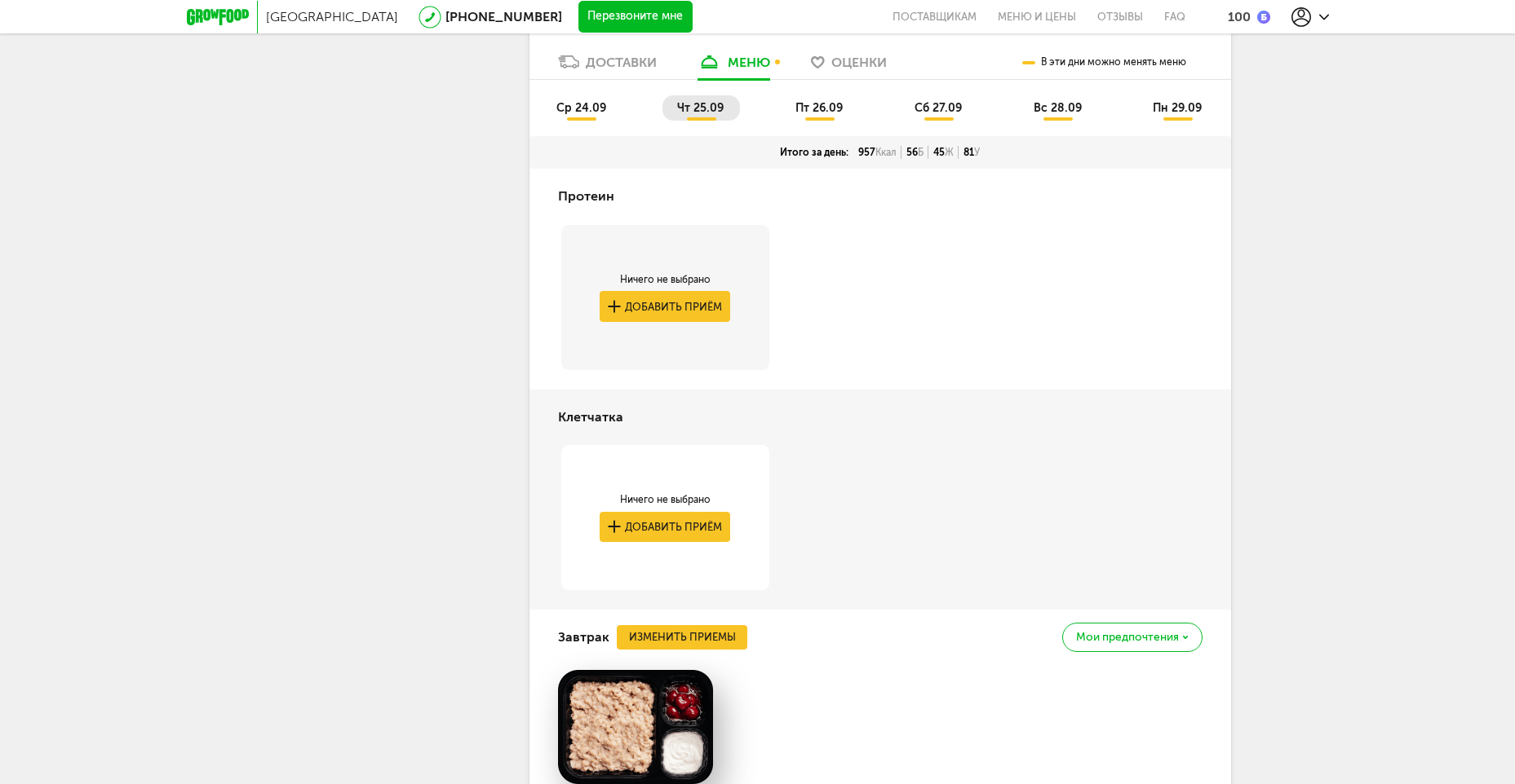
scroll to position [2182, 0]
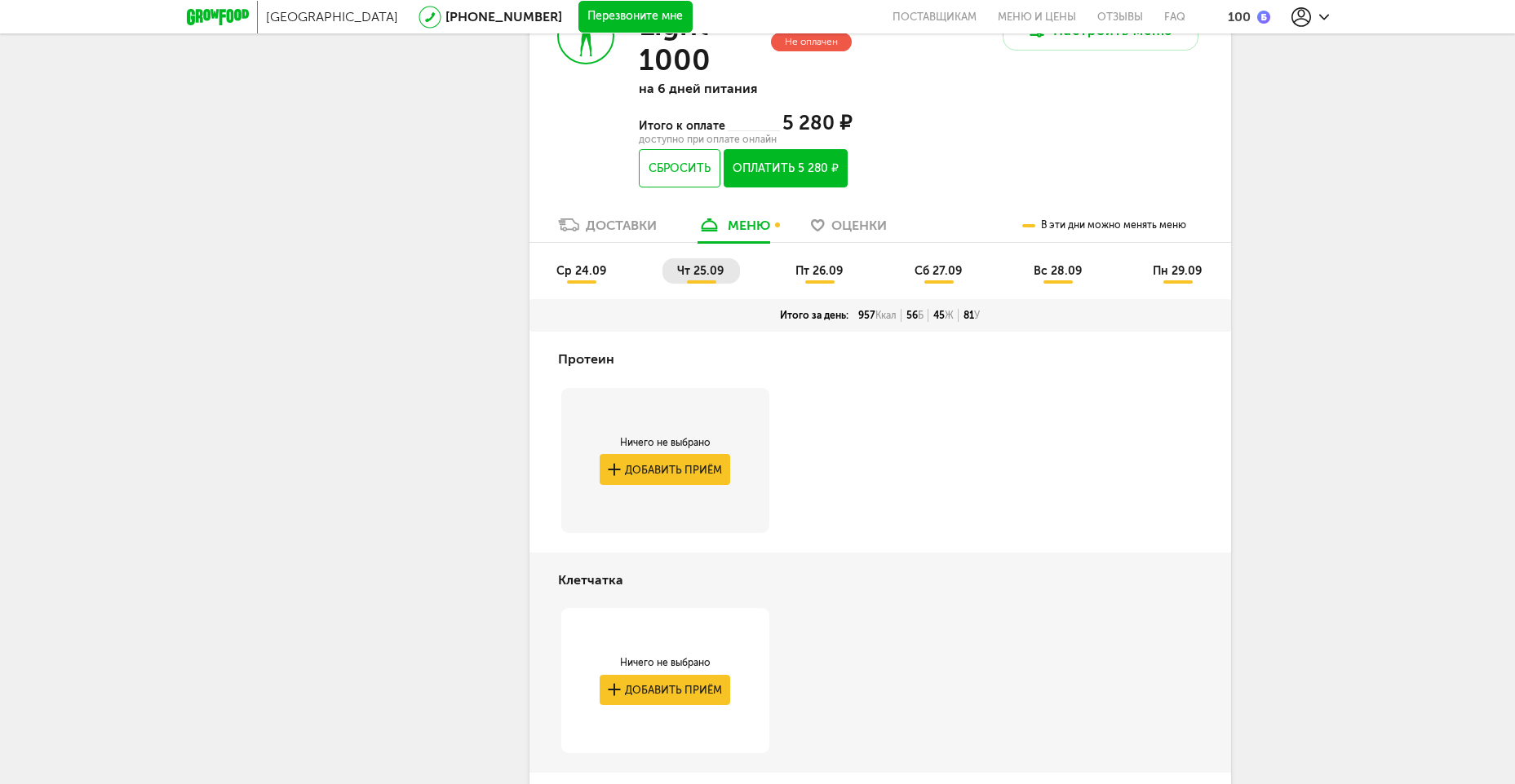
click at [828, 264] on span "пт 26.09" at bounding box center [819, 270] width 47 height 14
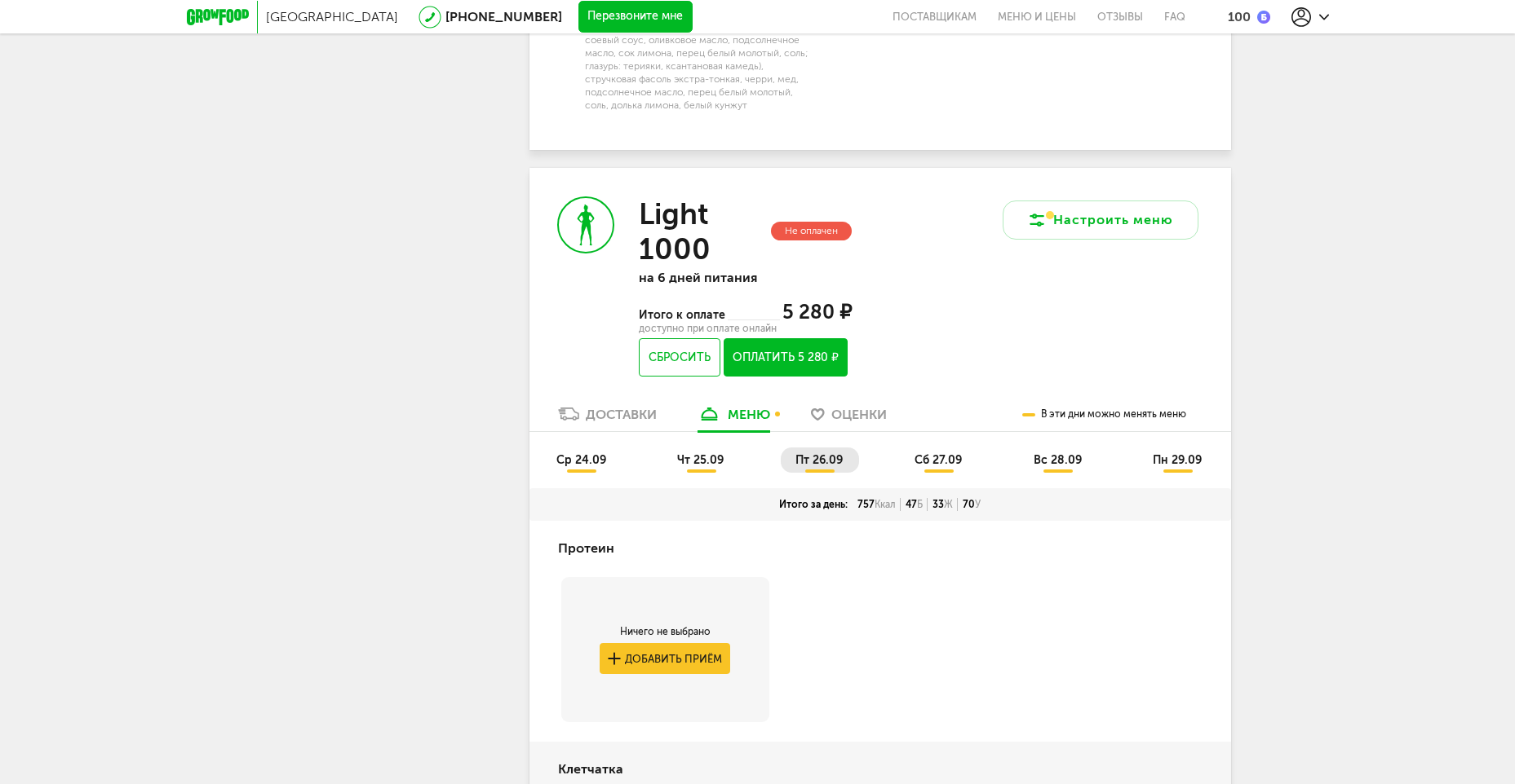
scroll to position [1856, 0]
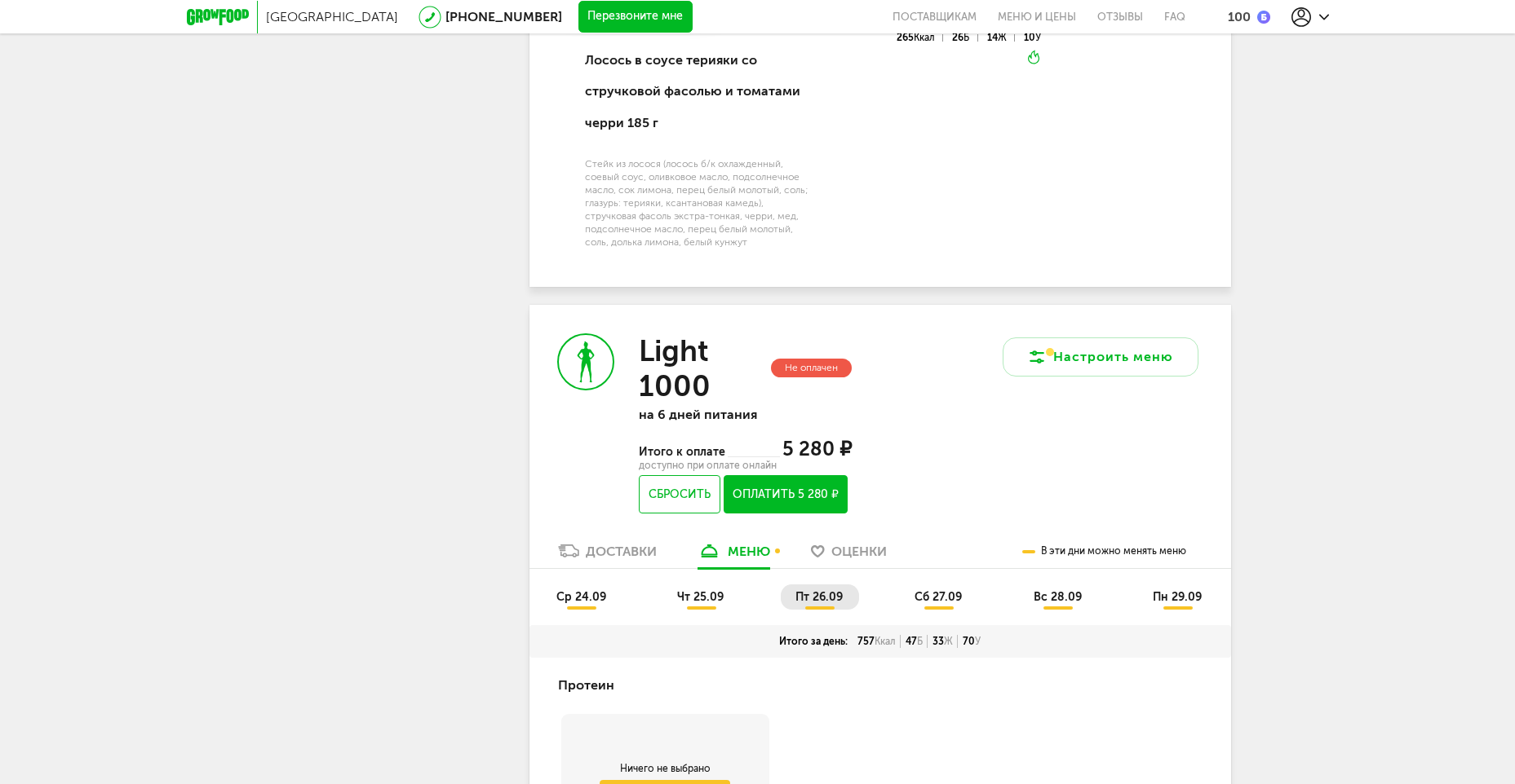
click at [968, 584] on li "сб 27.09" at bounding box center [939, 596] width 78 height 25
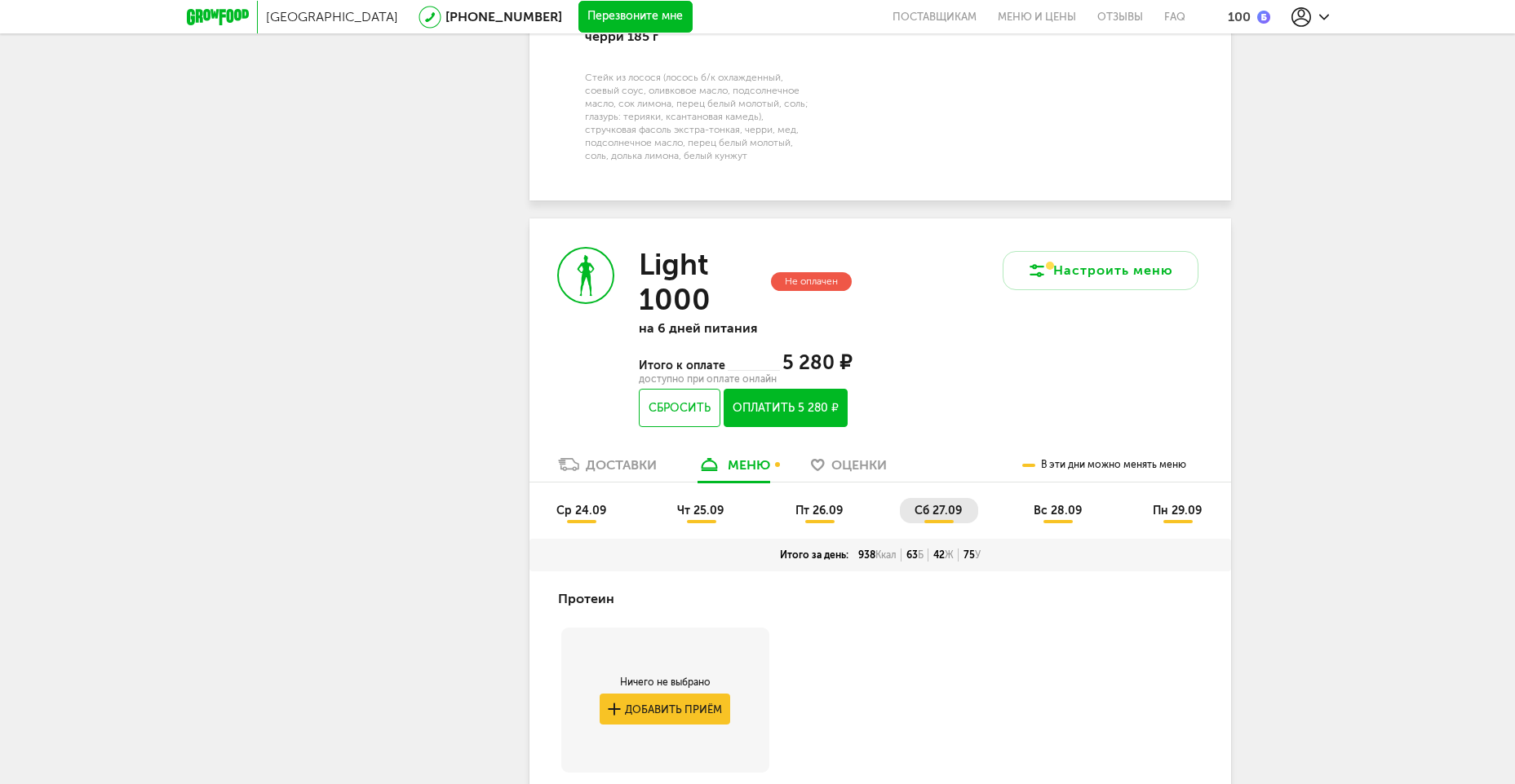
scroll to position [1937, 0]
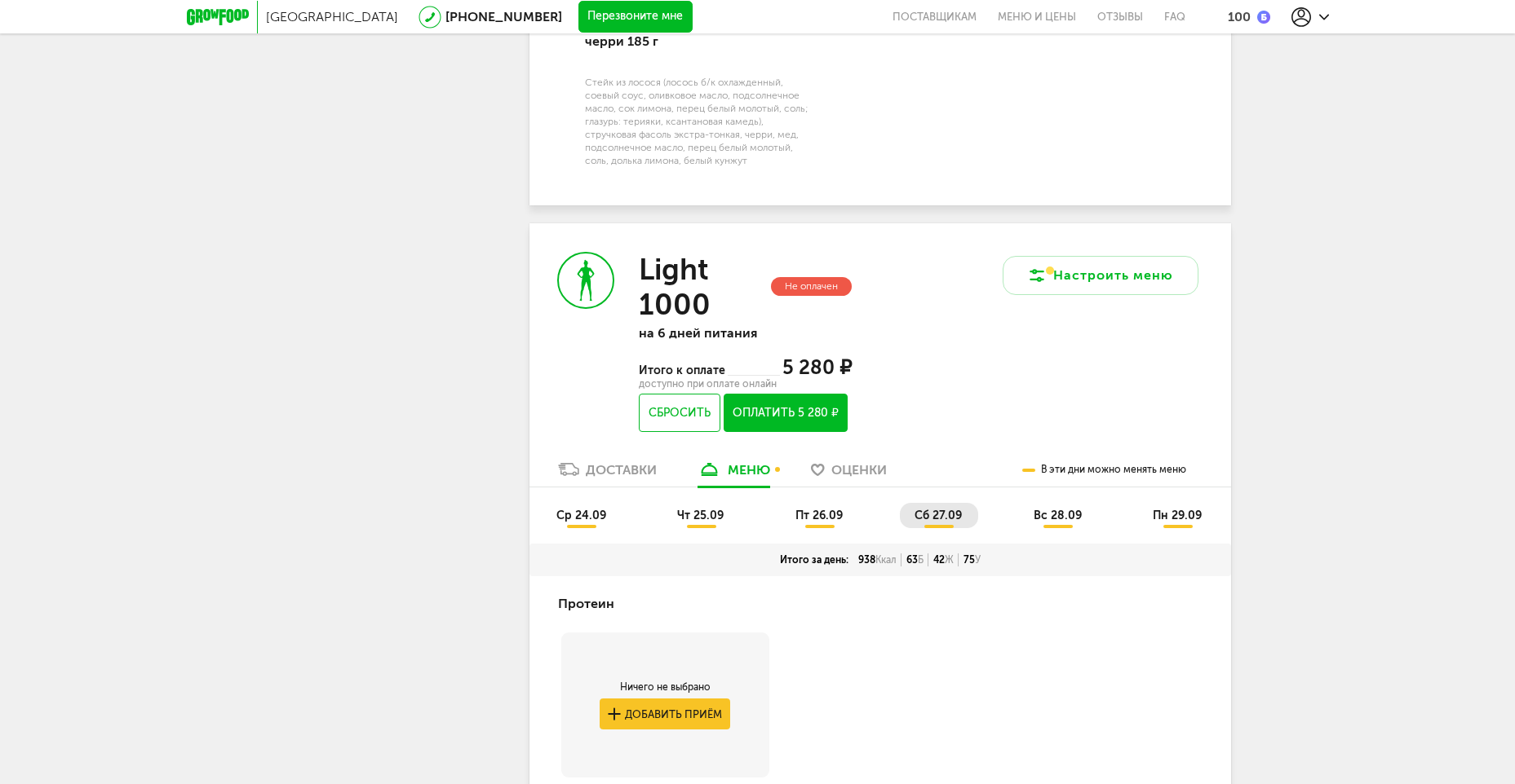
click at [1090, 503] on li "вс 28.09" at bounding box center [1058, 516] width 79 height 25
click at [1178, 503] on ul "ср 24.09 чт 25.09 пт 26.09 сб 27.09 вс 28.09 пн 29.09" at bounding box center [880, 524] width 678 height 41
click at [1182, 509] on span "пн 29.09" at bounding box center [1177, 516] width 49 height 14
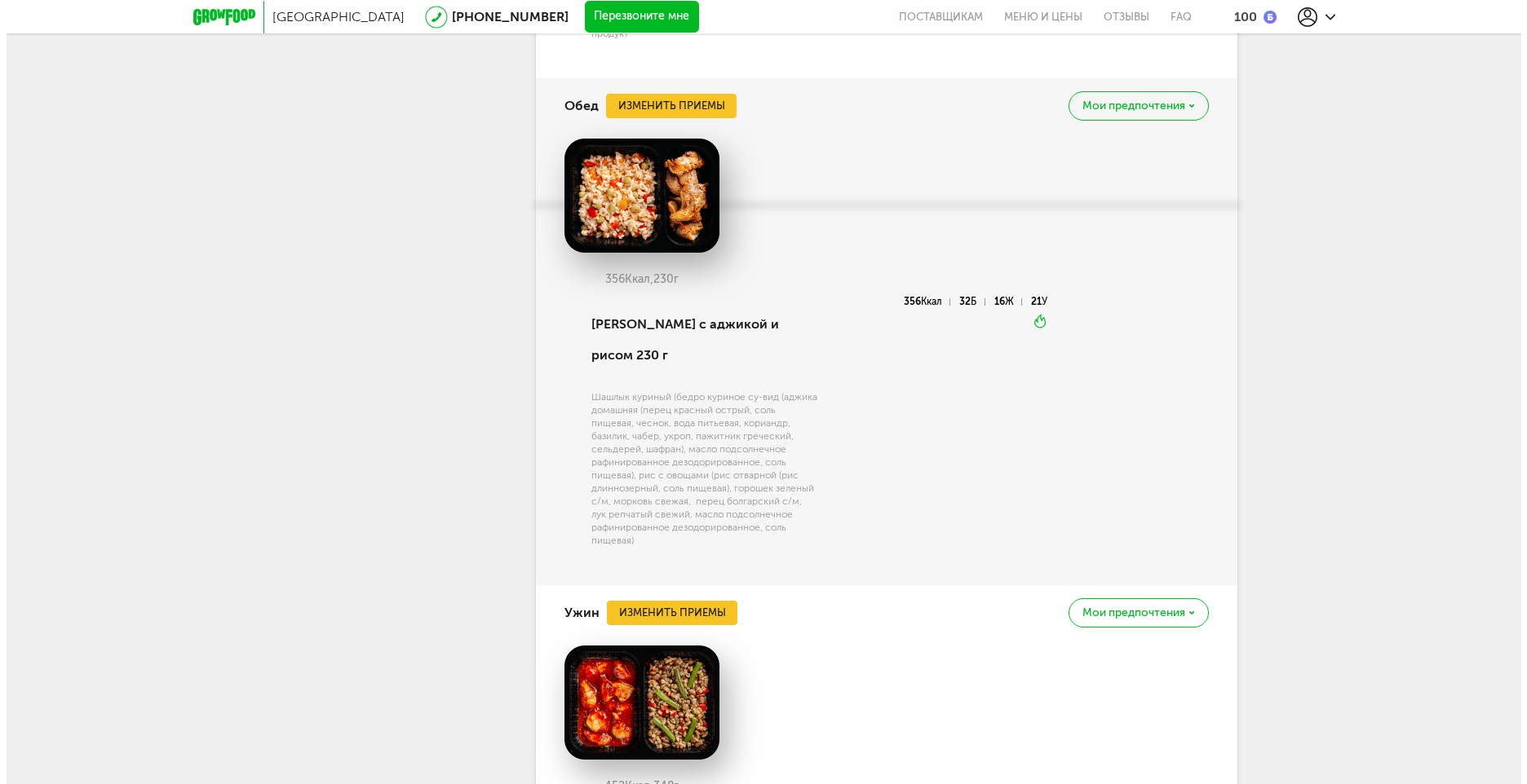
scroll to position [3404, 0]
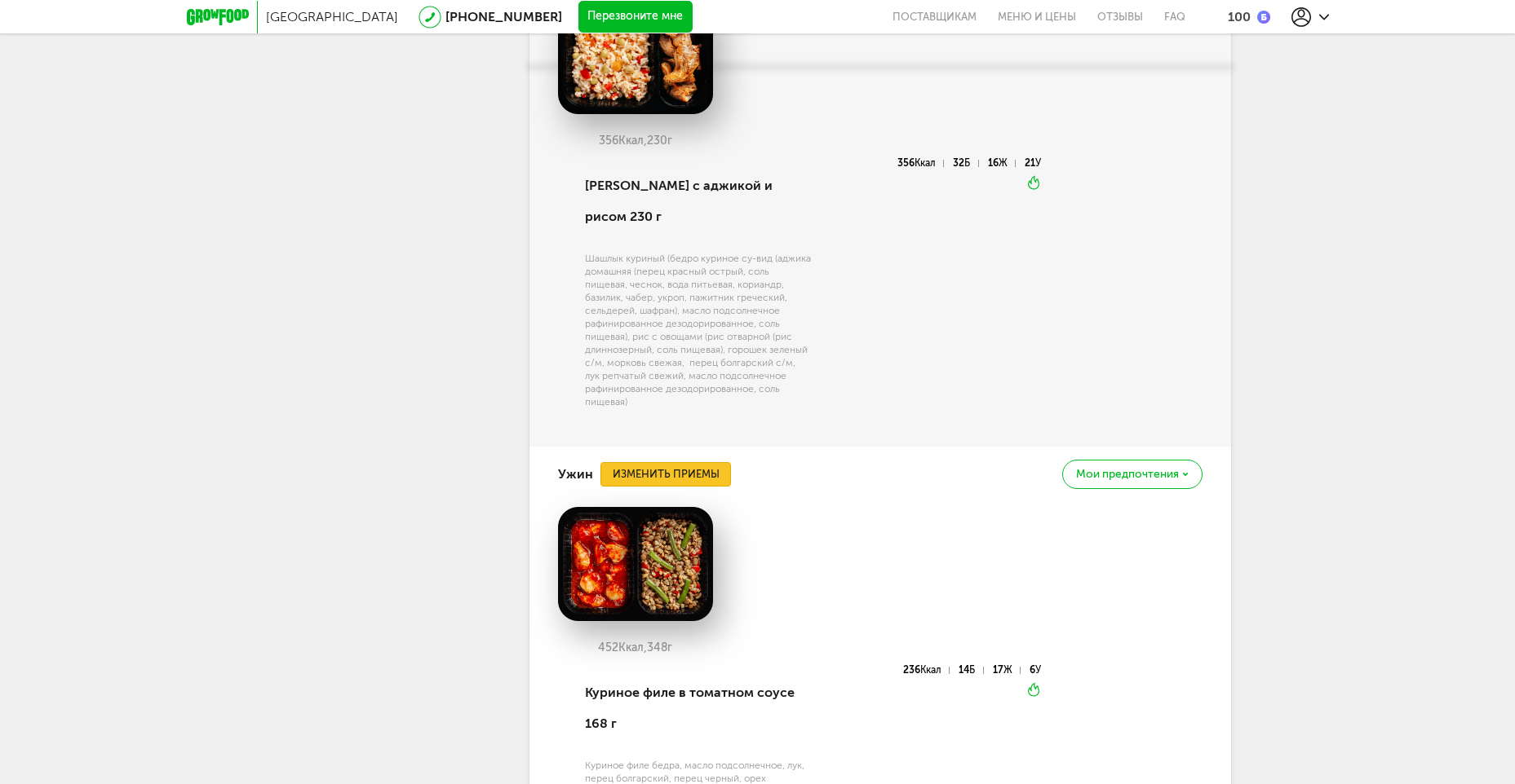
click at [666, 463] on button "Изменить приемы" at bounding box center [665, 475] width 130 height 24
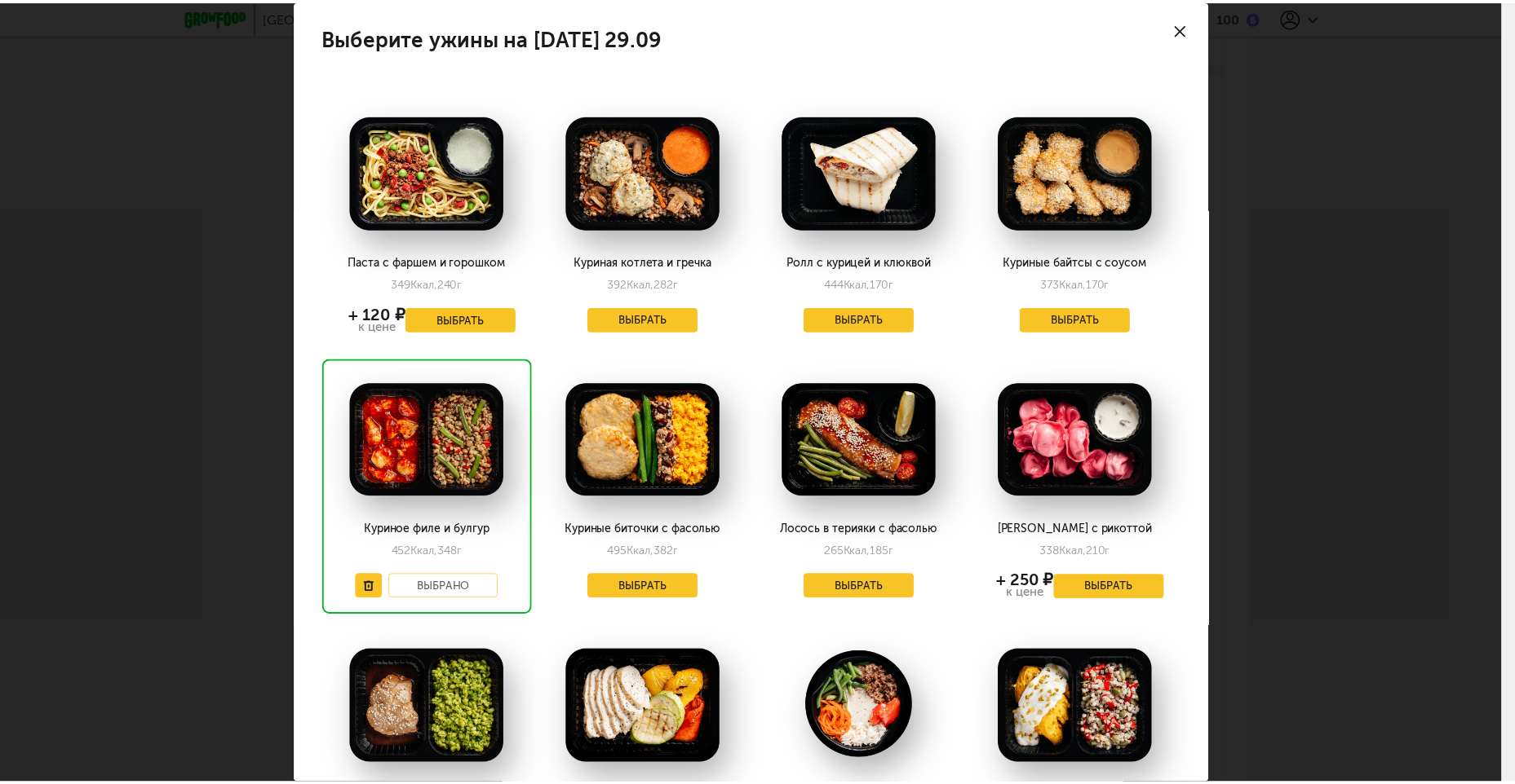
scroll to position [163, 0]
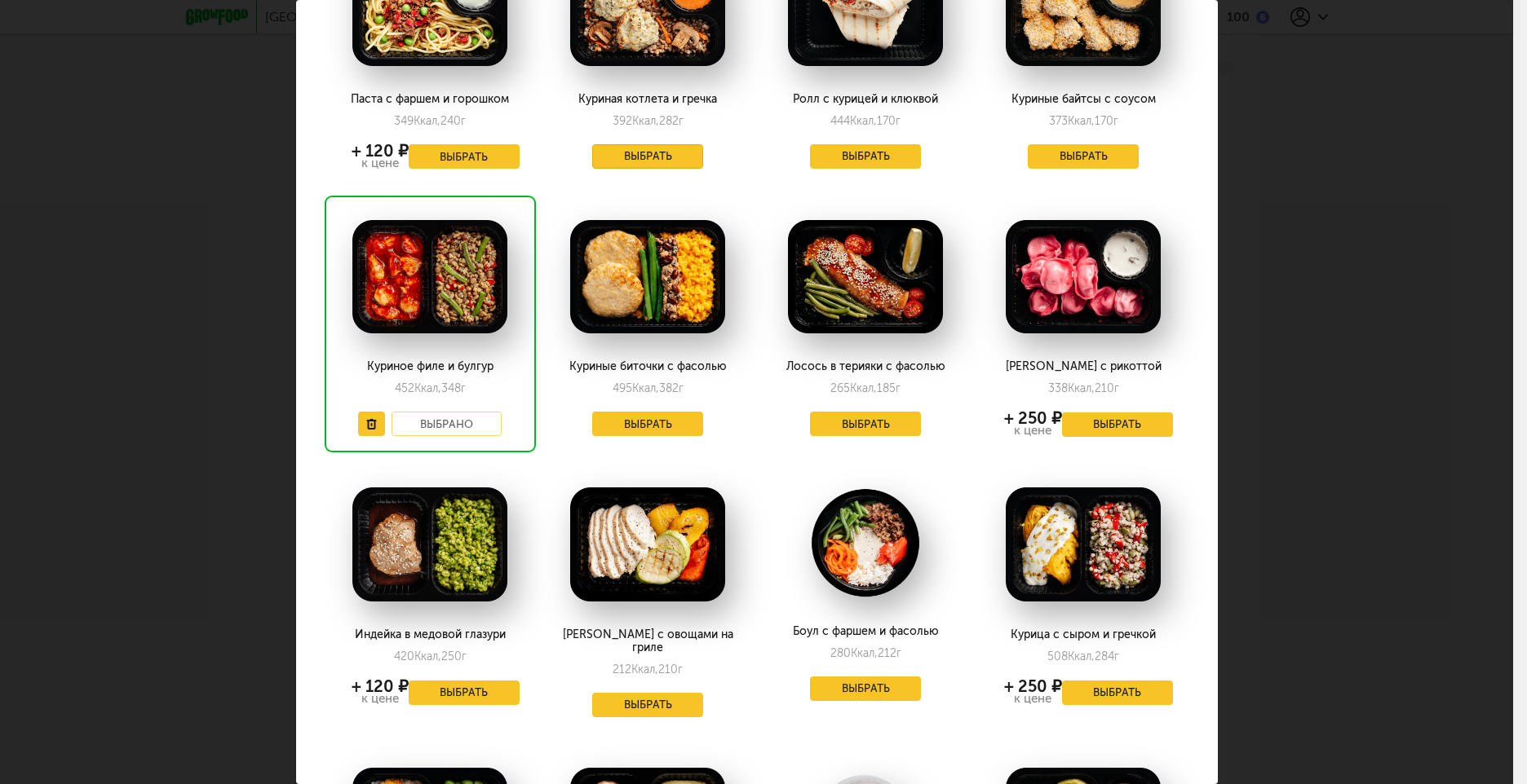
click at [640, 150] on button "Выбрать" at bounding box center [647, 156] width 111 height 24
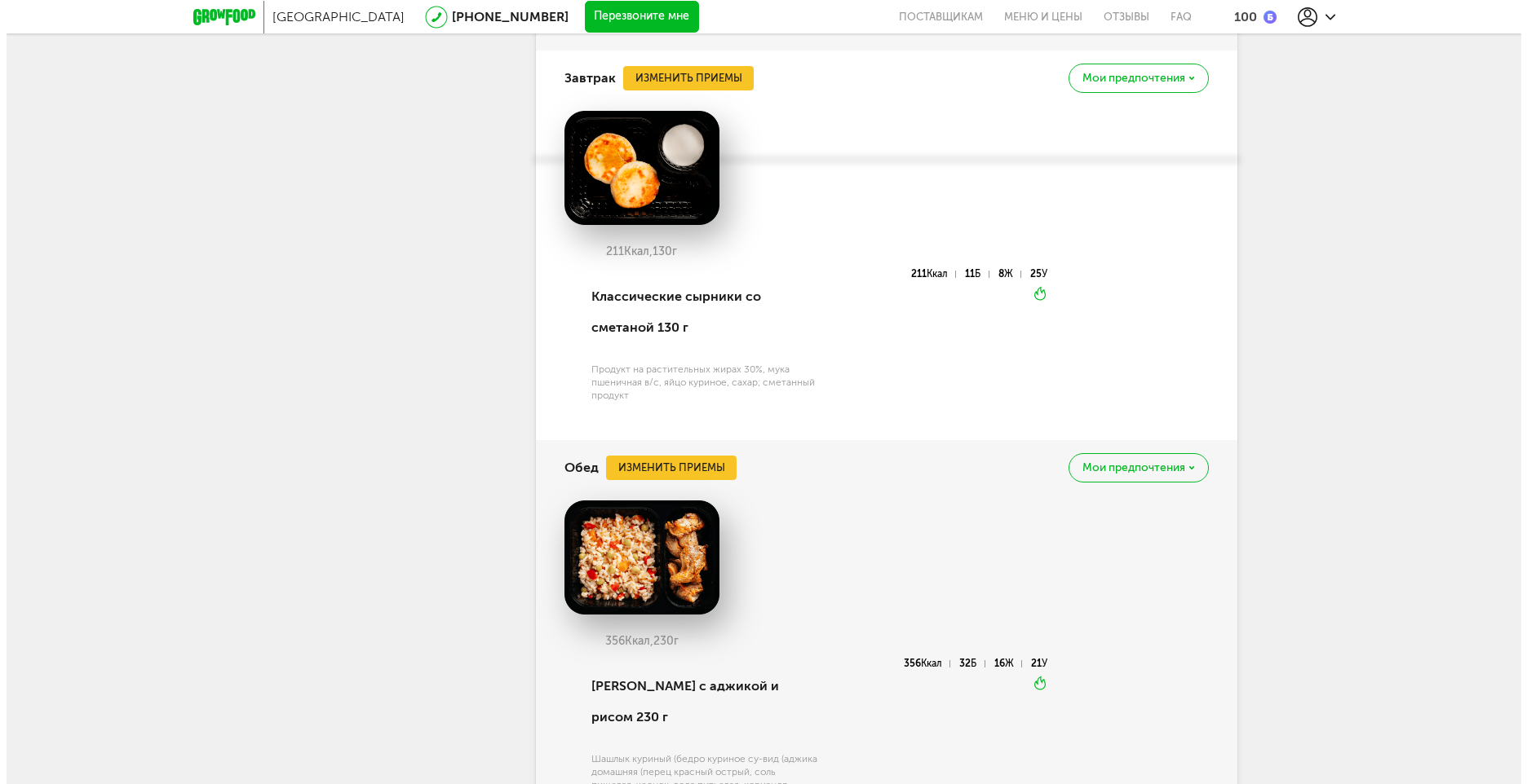
scroll to position [2997, 0]
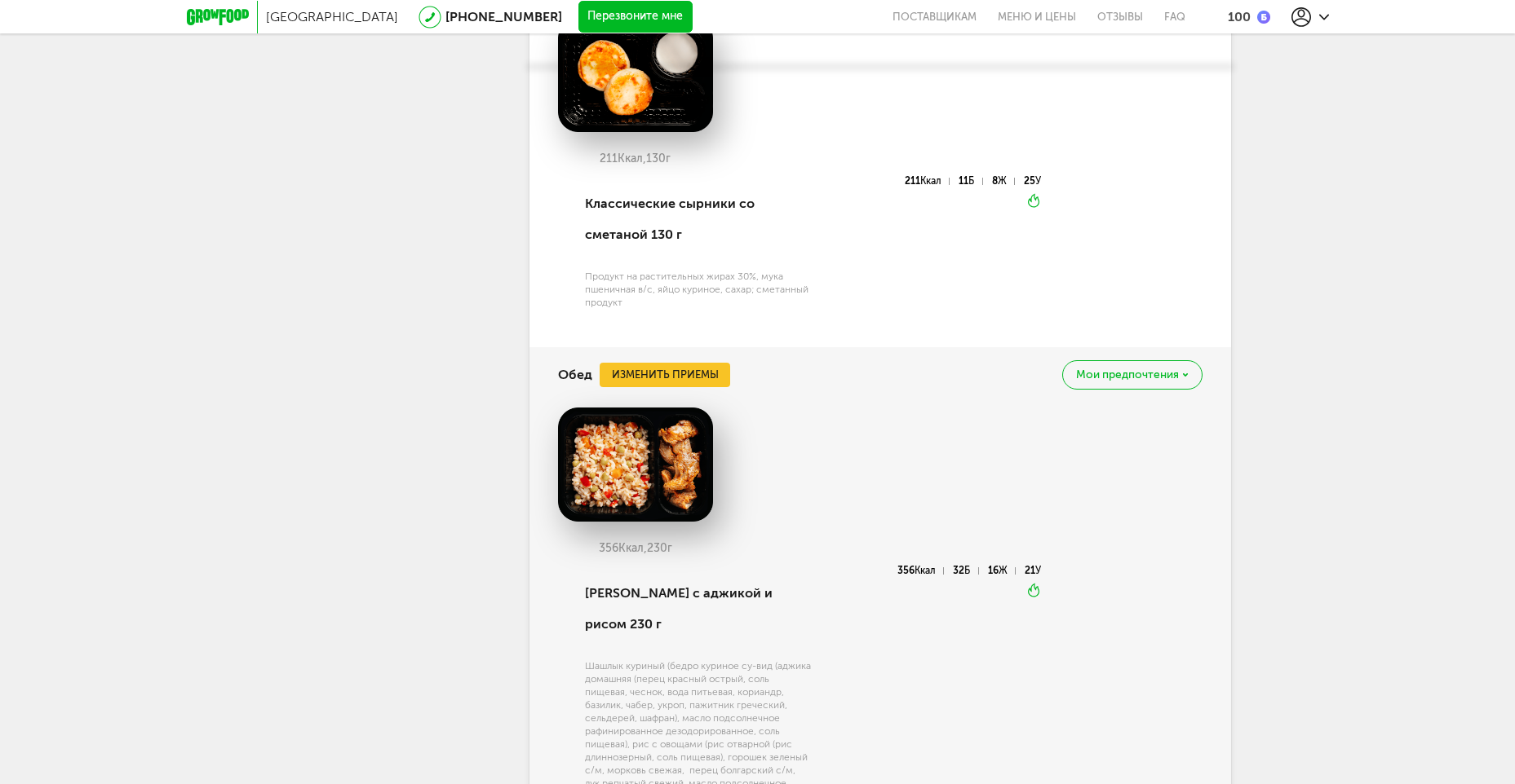
click at [649, 357] on div "Обед Изменить приемы [PERSON_NAME] предпочтения" at bounding box center [879, 375] width 644 height 56
click at [648, 363] on button "Изменить приемы" at bounding box center [665, 375] width 130 height 24
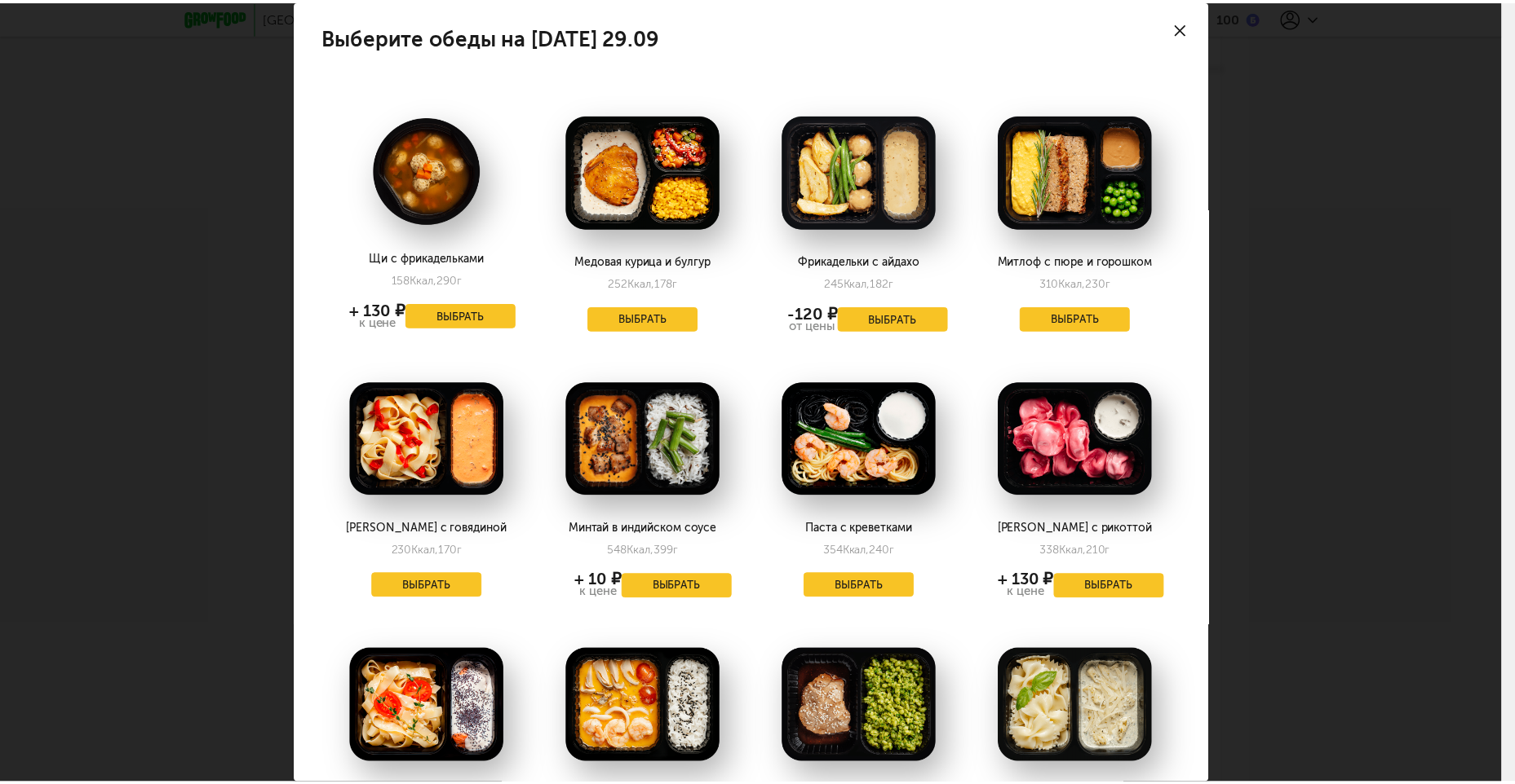
scroll to position [0, 0]
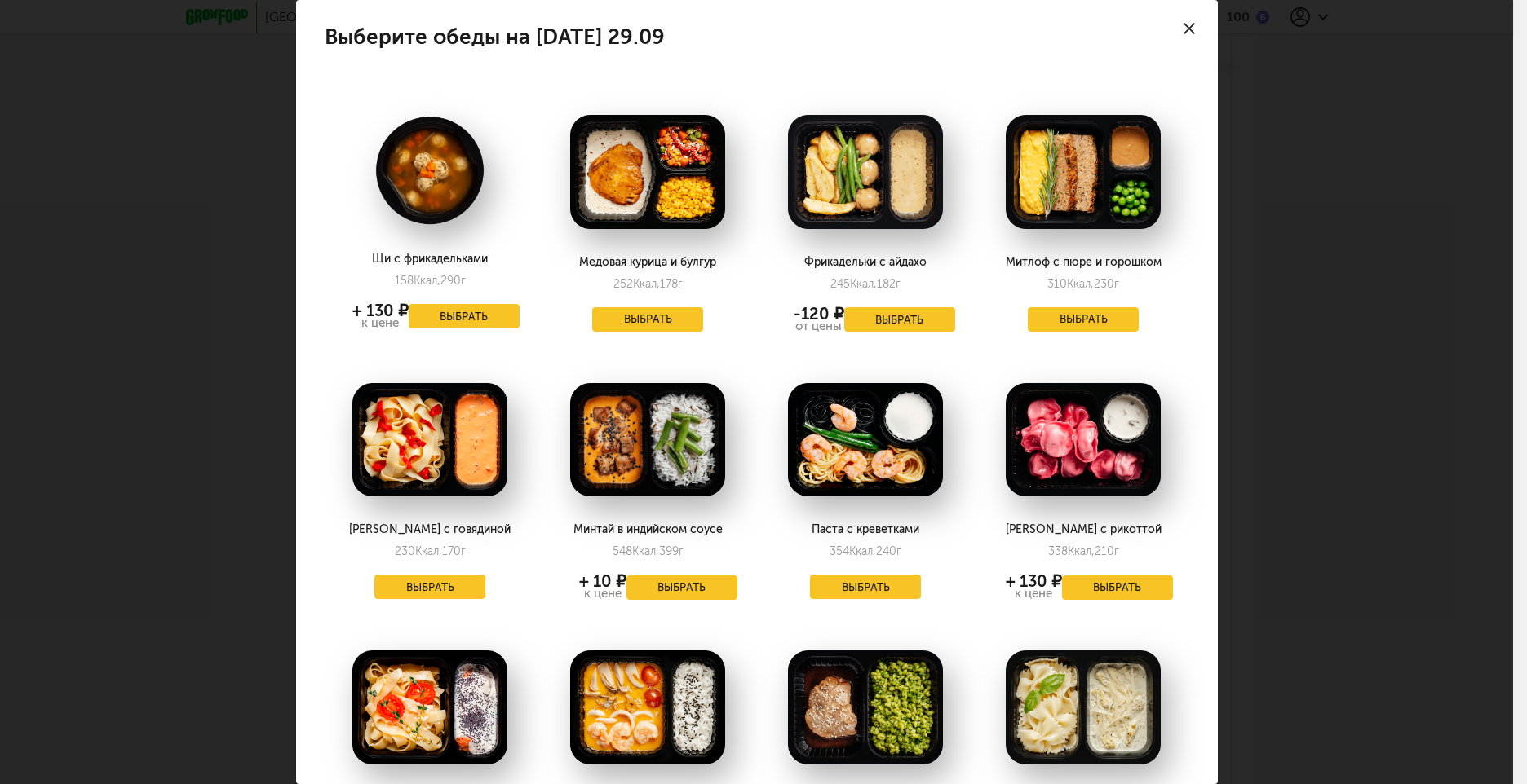
click at [1187, 20] on div at bounding box center [1189, 28] width 57 height 57
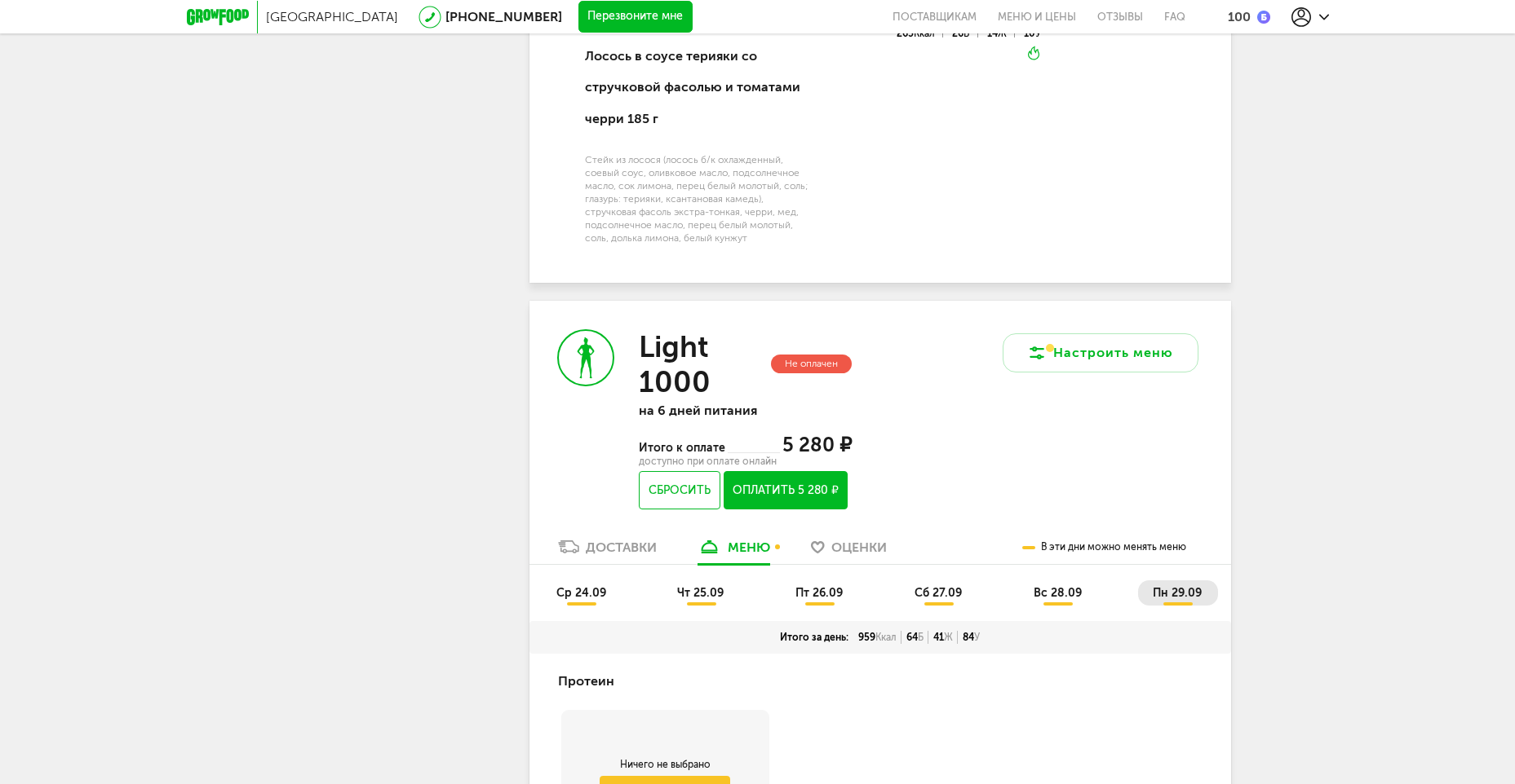
scroll to position [2019, 0]
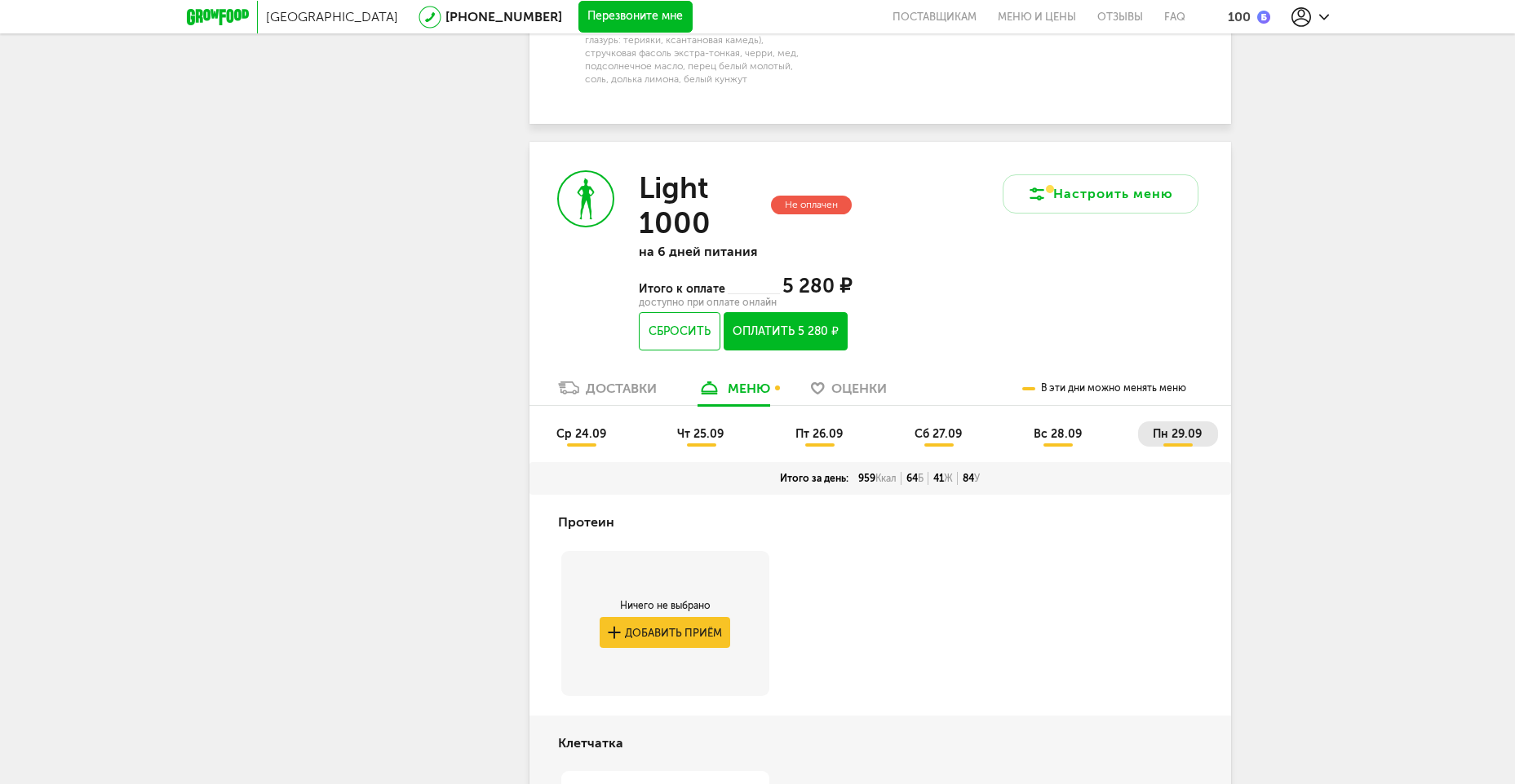
click at [965, 281] on div "Настроить меню" at bounding box center [1055, 261] width 350 height 238
click at [606, 381] on div "Доставки" at bounding box center [621, 388] width 71 height 16
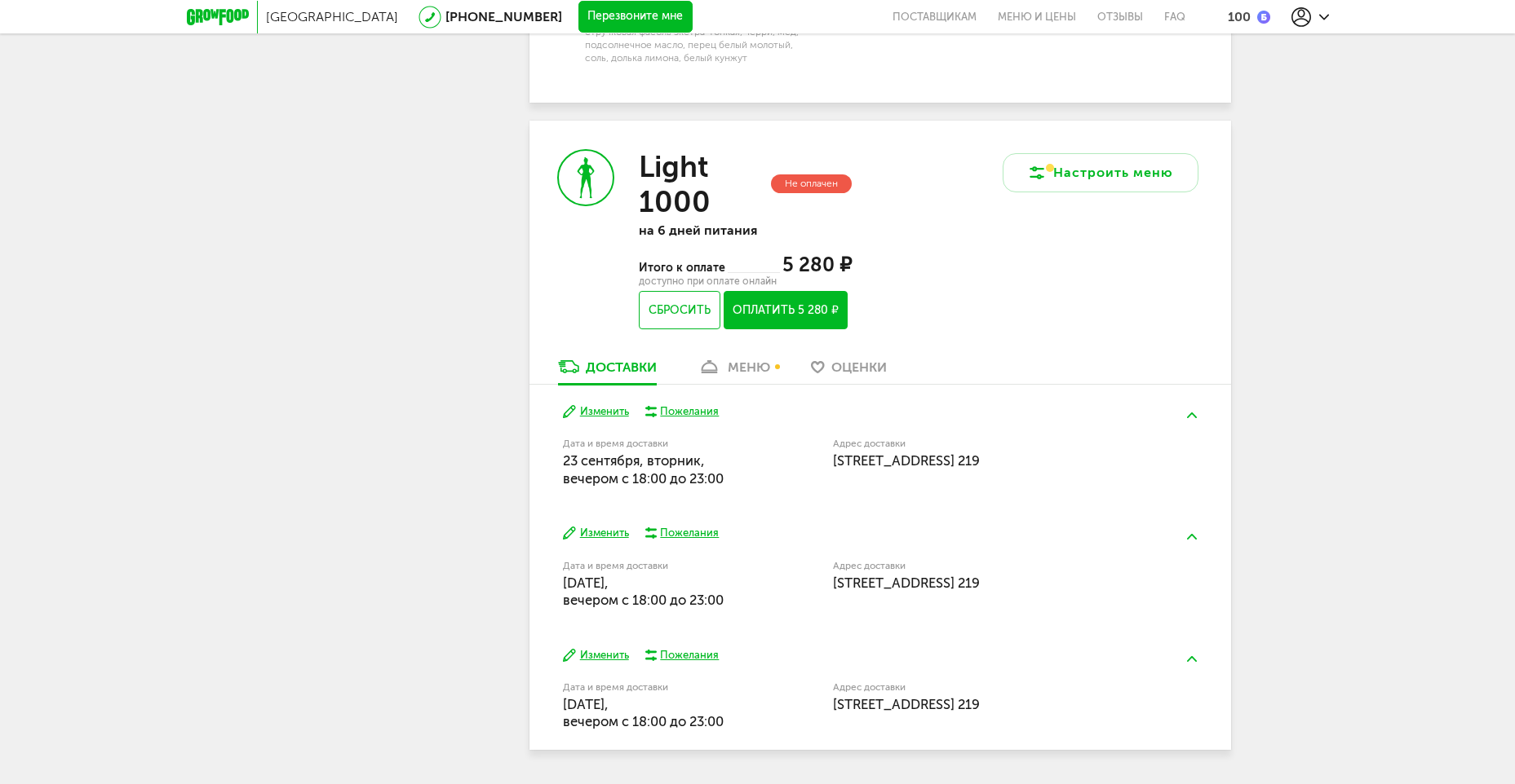
scroll to position [2058, 0]
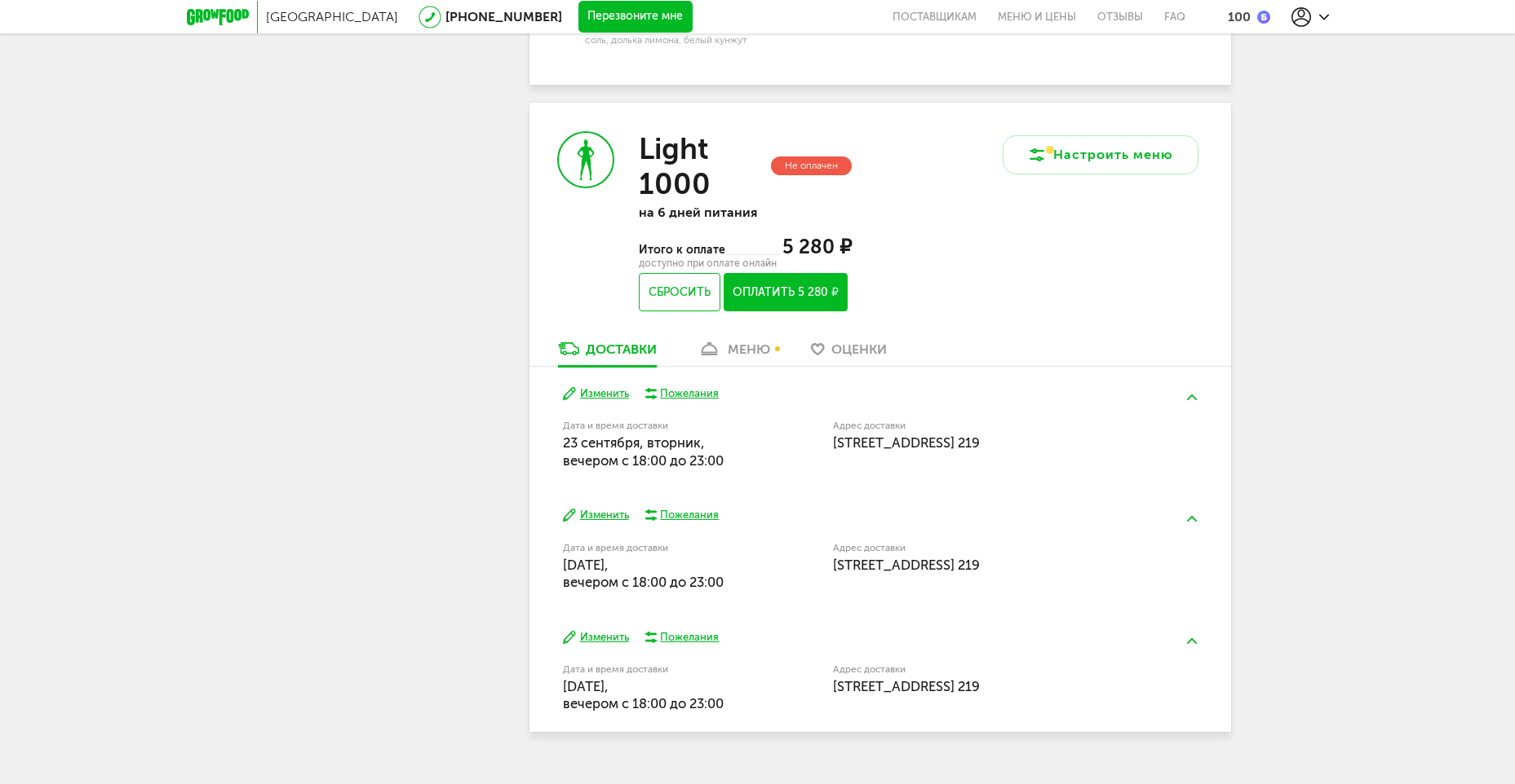
click at [600, 386] on button "Изменить" at bounding box center [596, 394] width 66 height 16
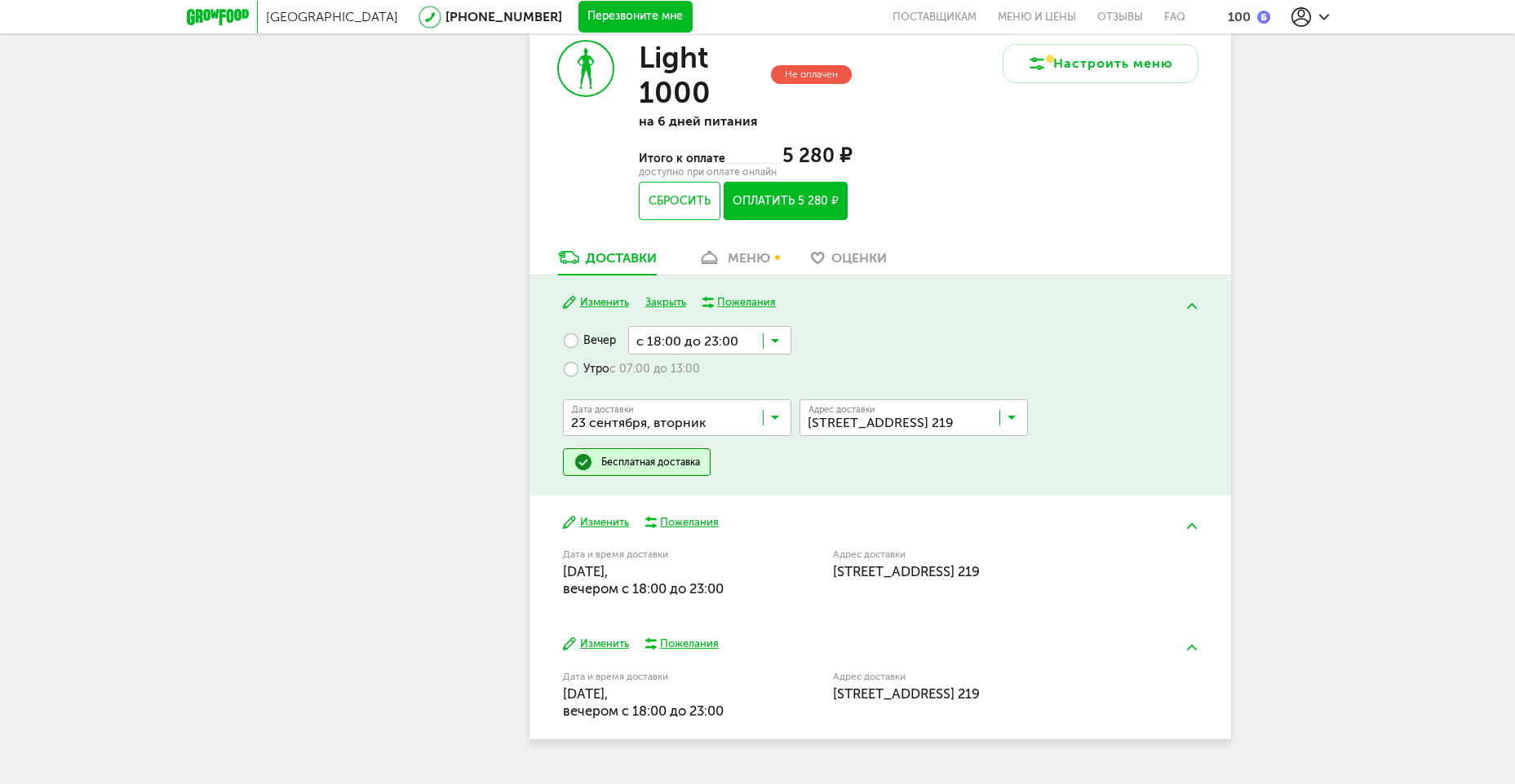
scroll to position [2156, 0]
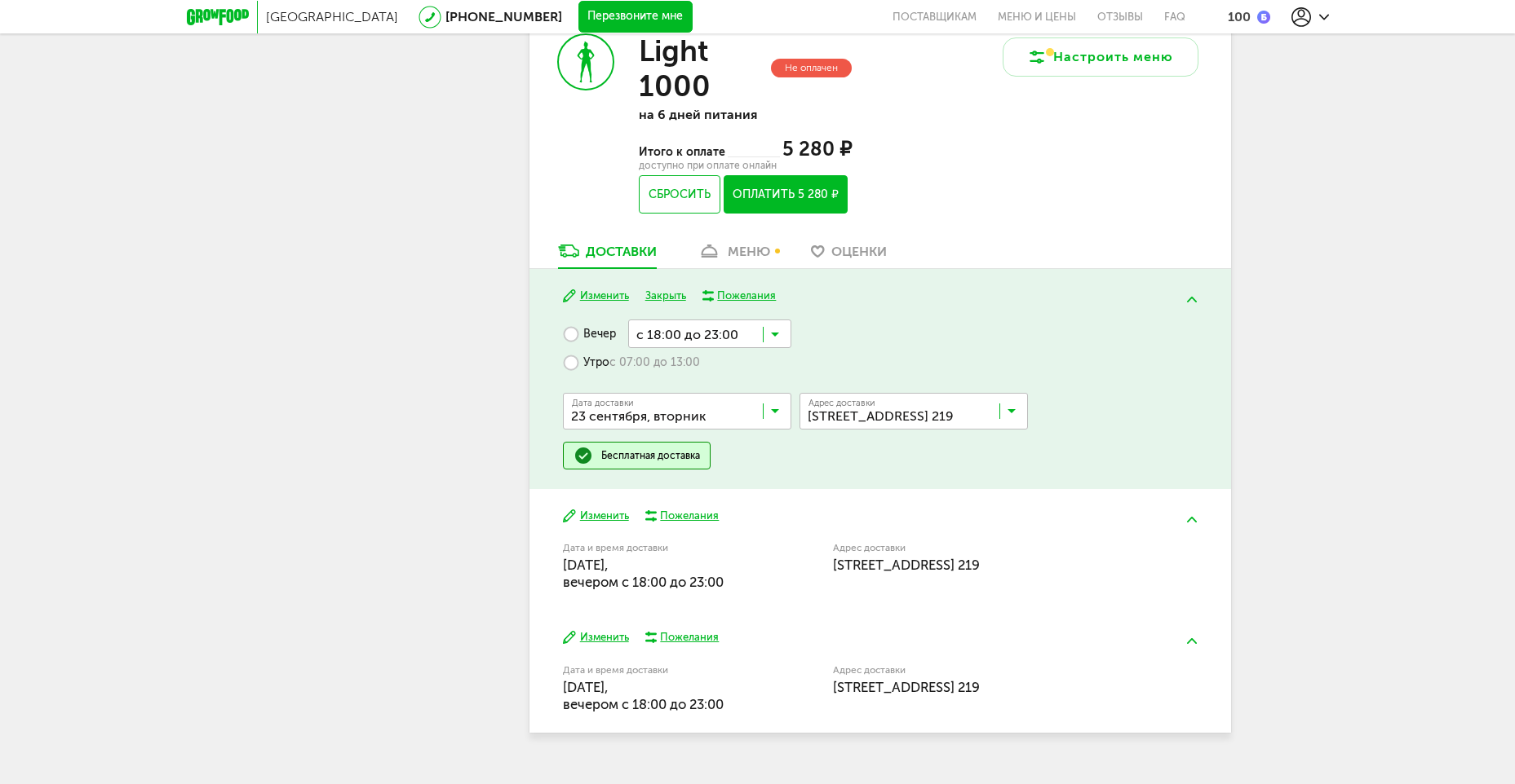
click at [781, 401] on input "Search for option" at bounding box center [681, 415] width 229 height 28
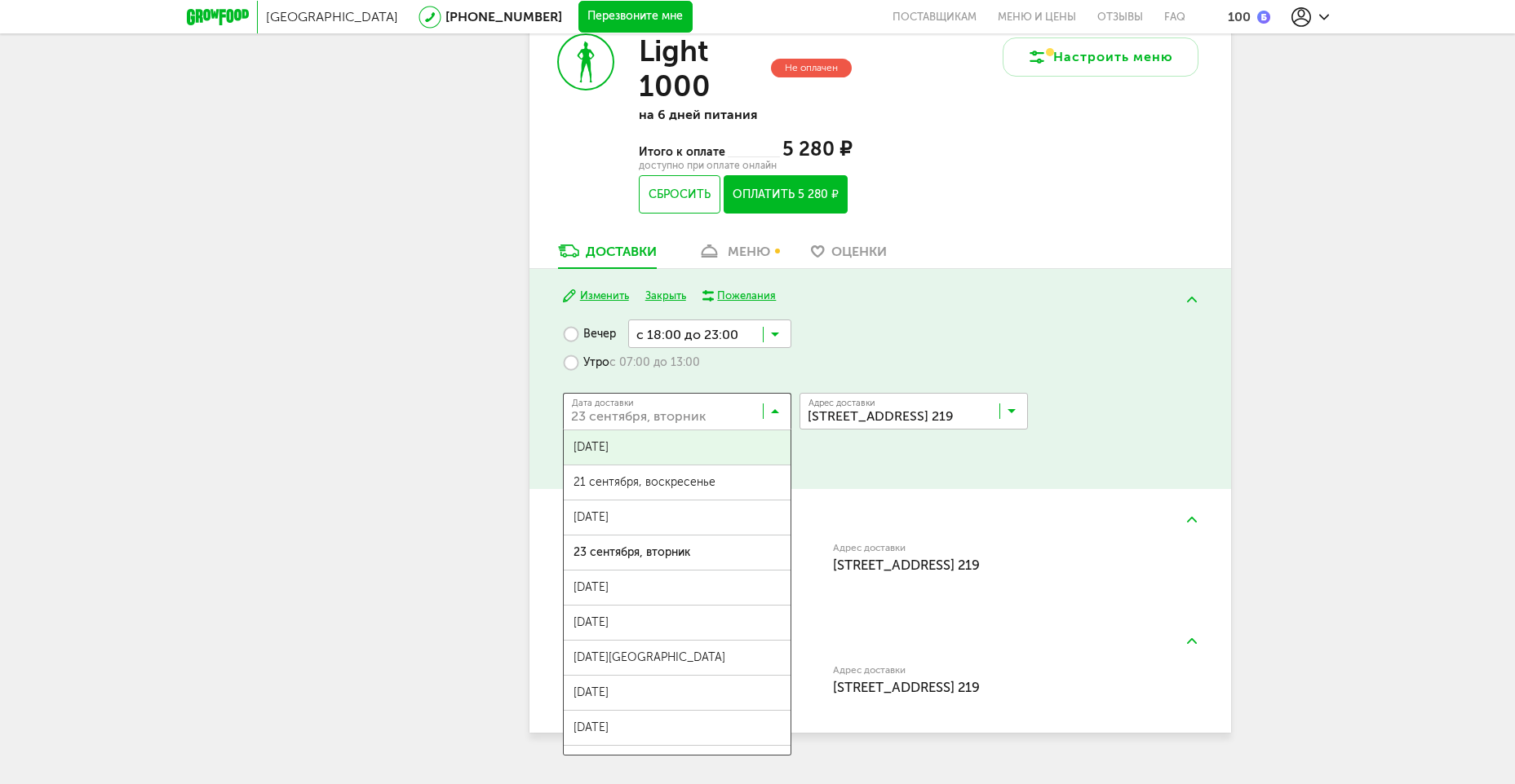
click at [781, 401] on input "Search for option" at bounding box center [681, 415] width 229 height 28
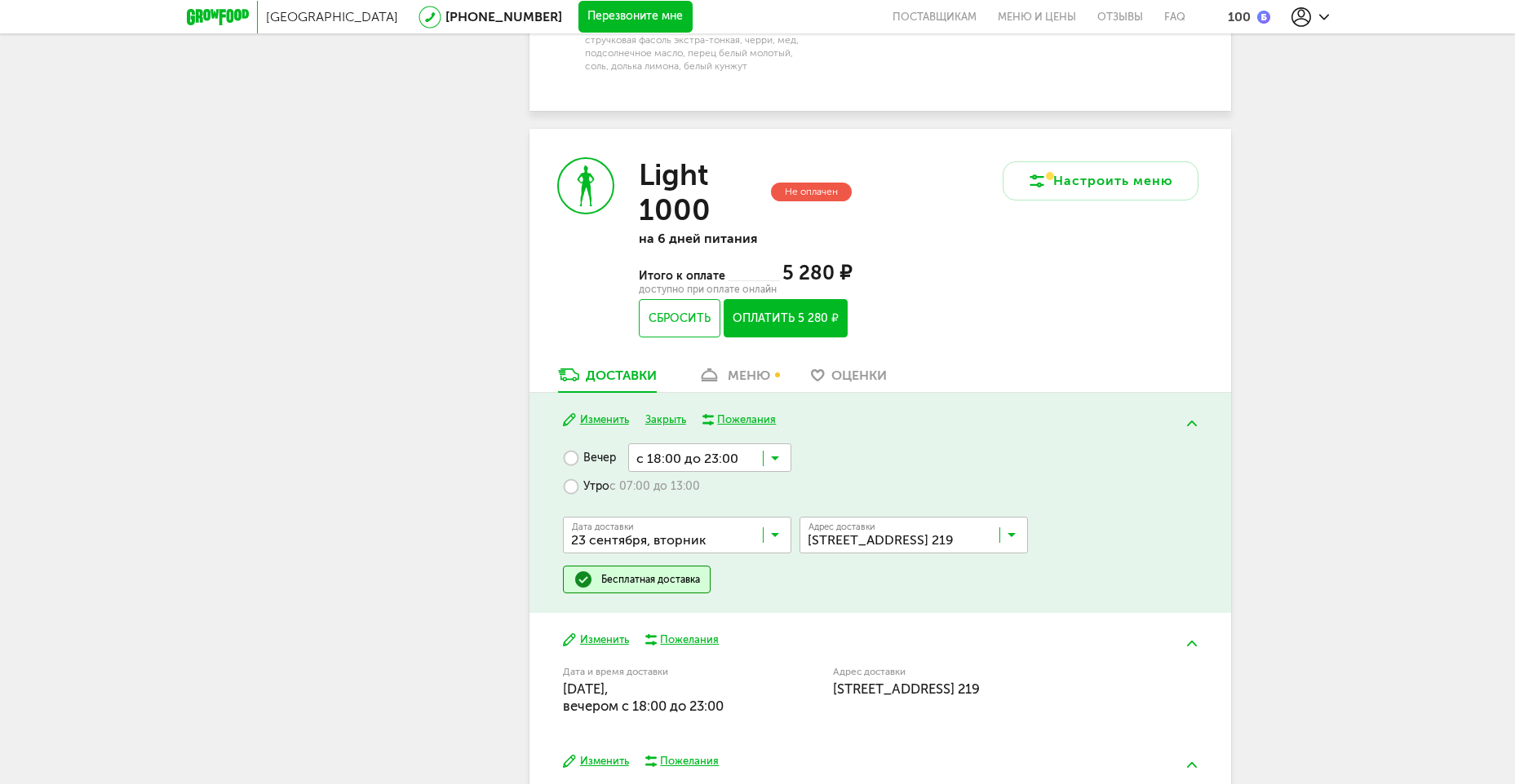
scroll to position [1993, 0]
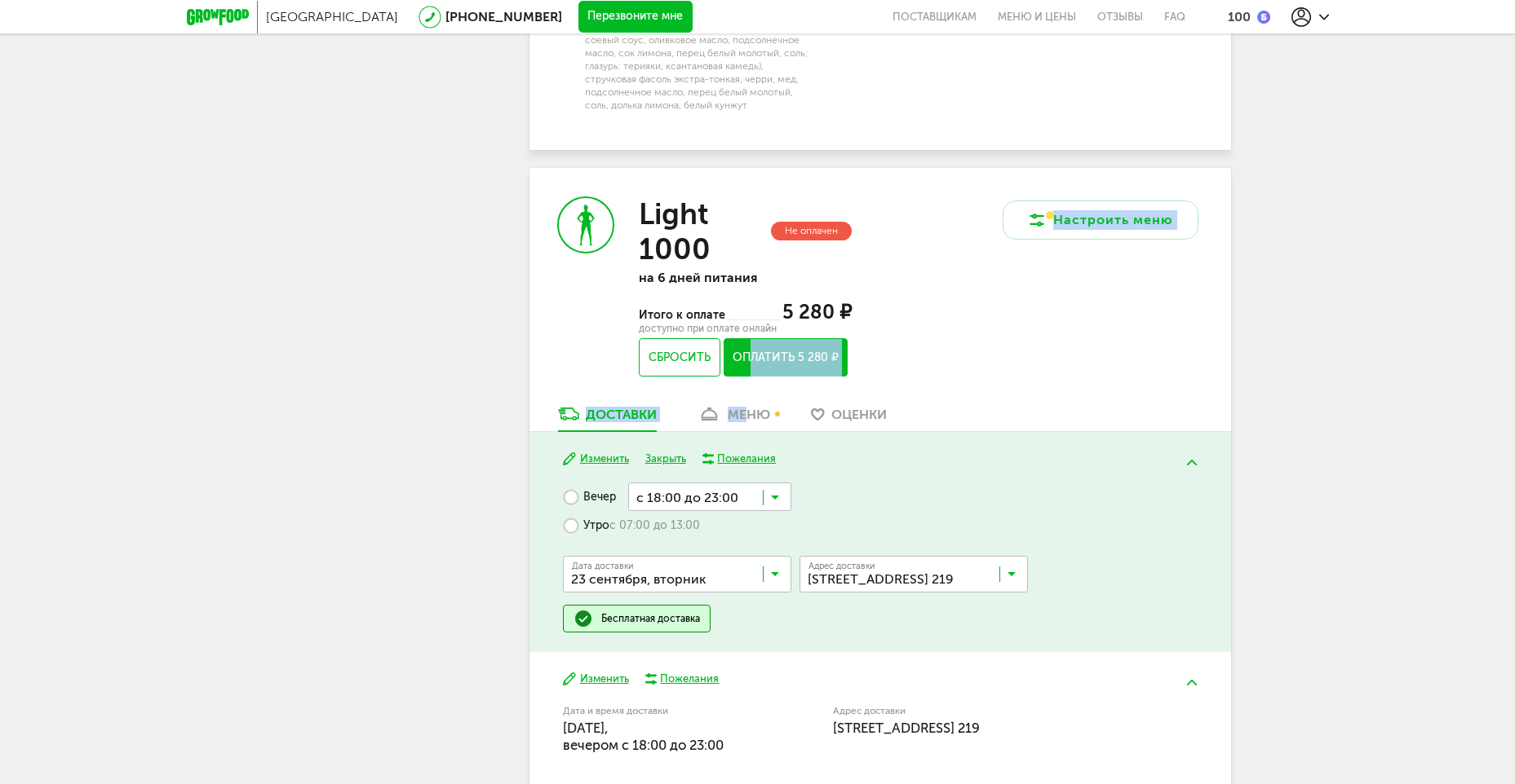
click at [749, 373] on div "Light 1000 Не оплачен на 6 дней питания Итого к оплате 5 280 ₽ доступно при опл…" at bounding box center [880, 532] width 702 height 728
drag, startPoint x: 749, startPoint y: 373, endPoint x: 750, endPoint y: 382, distance: 9.1
click at [750, 407] on div "меню" at bounding box center [749, 414] width 43 height 16
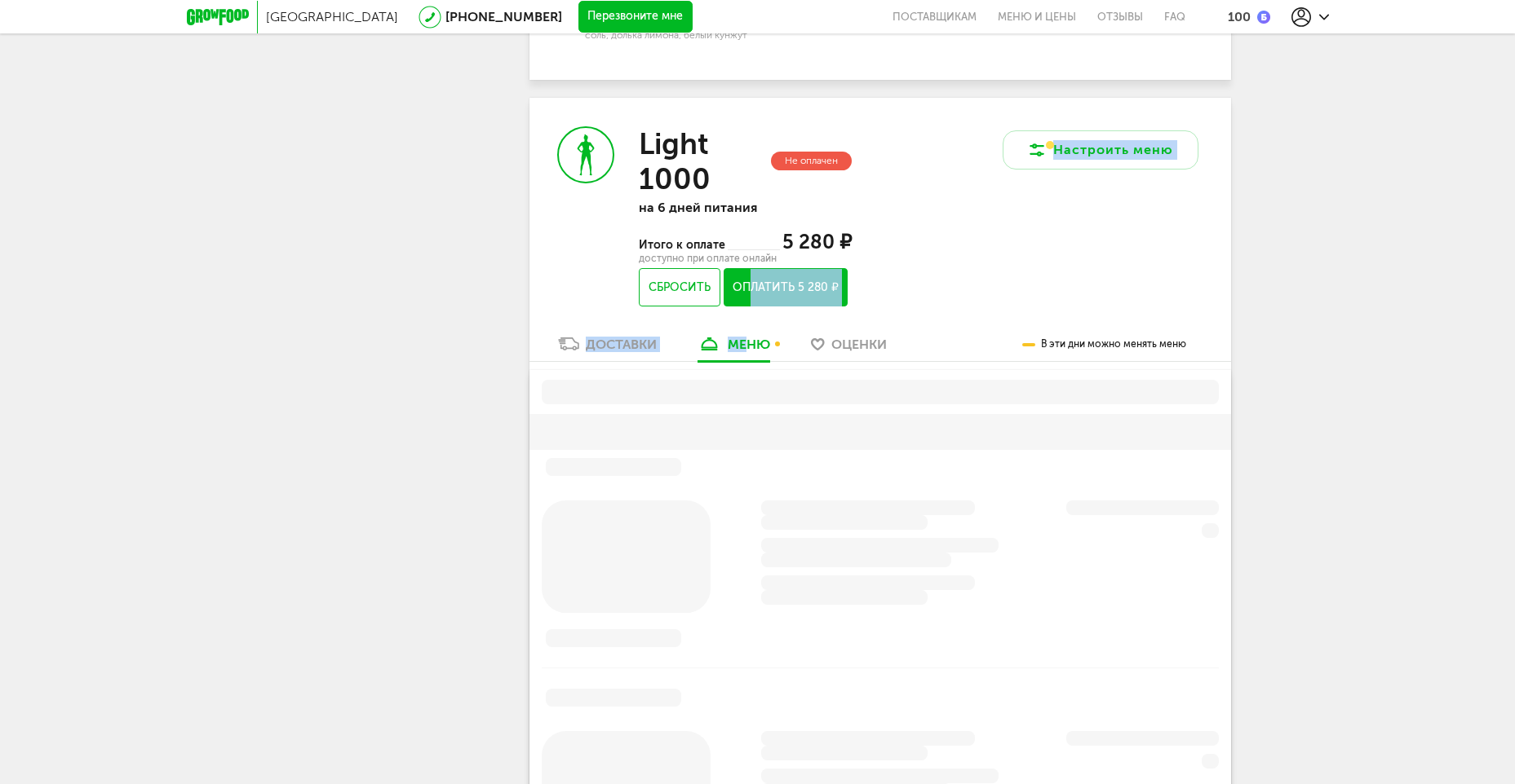
scroll to position [2088, 0]
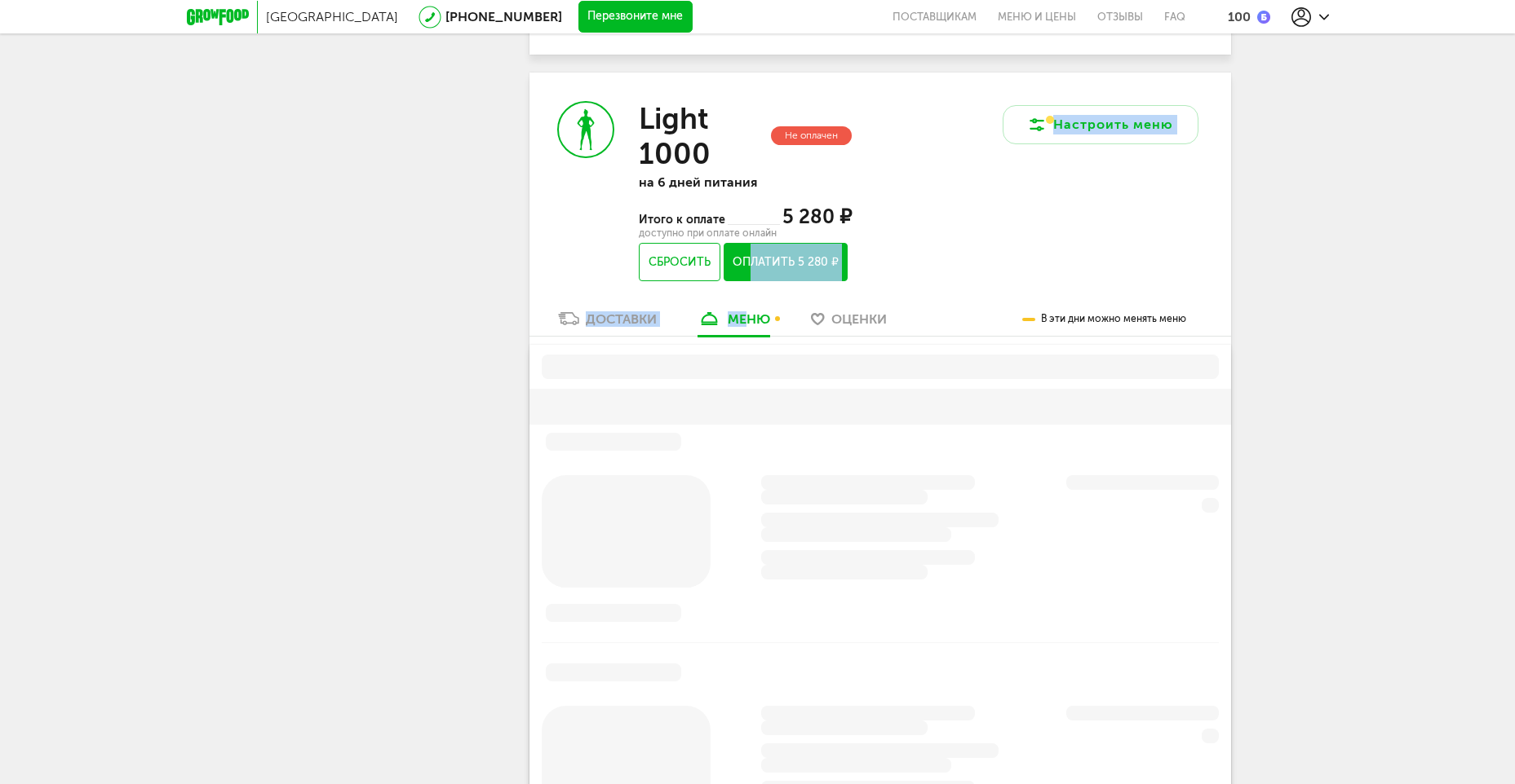
click at [758, 311] on div "меню" at bounding box center [749, 319] width 43 height 16
click at [836, 311] on span "Оценки" at bounding box center [859, 319] width 56 height 16
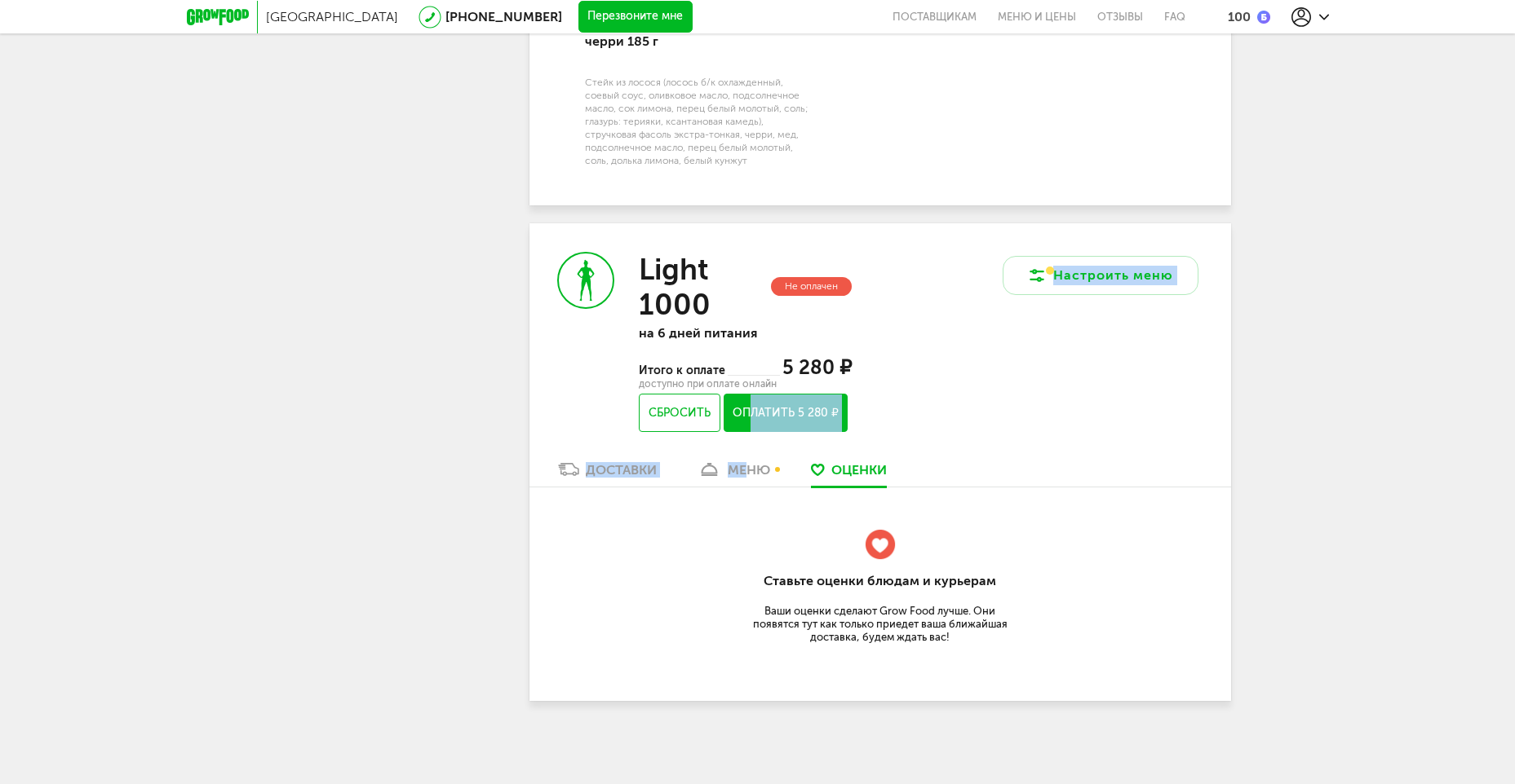
scroll to position [1905, 0]
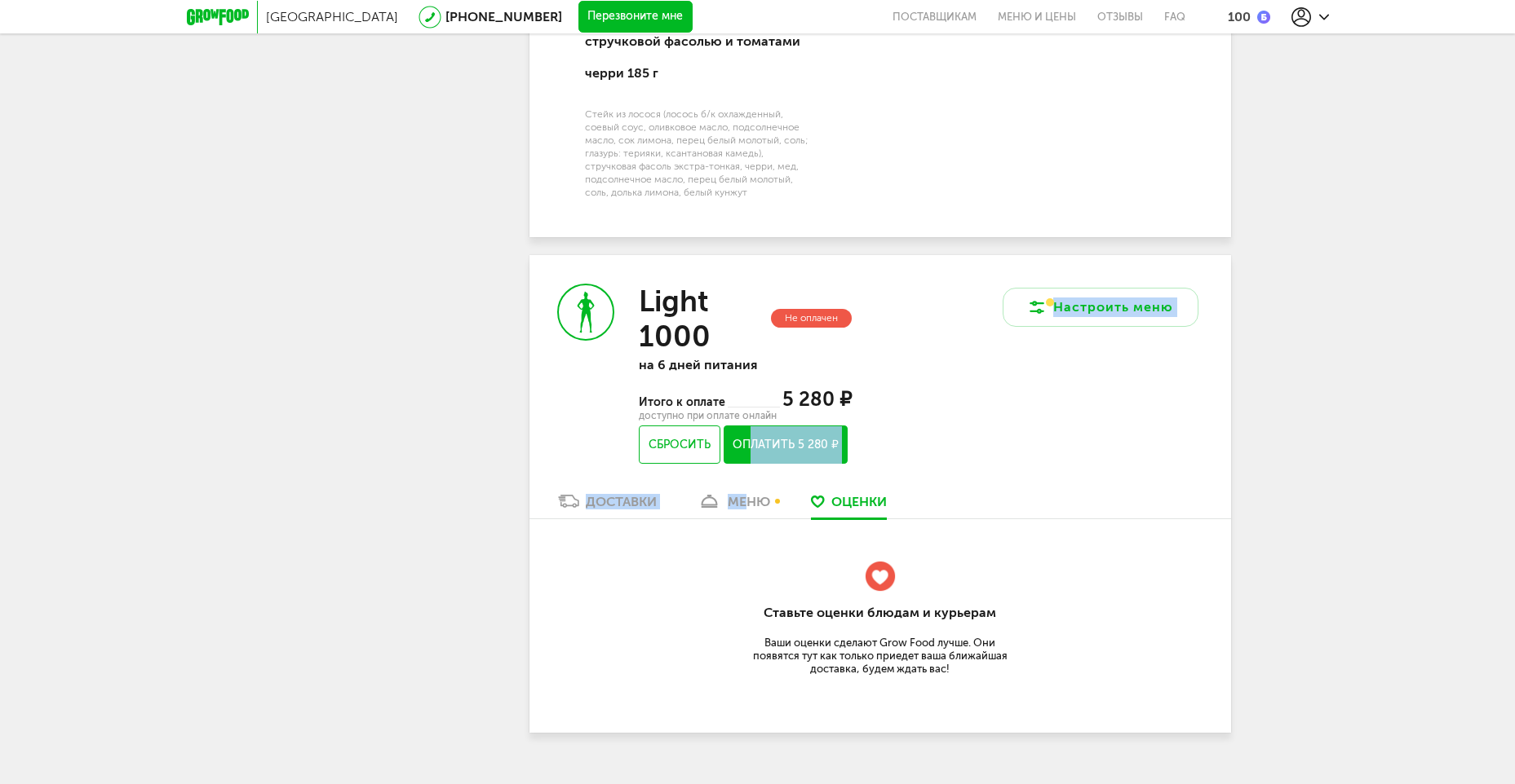
click at [753, 494] on div "меню" at bounding box center [749, 502] width 43 height 16
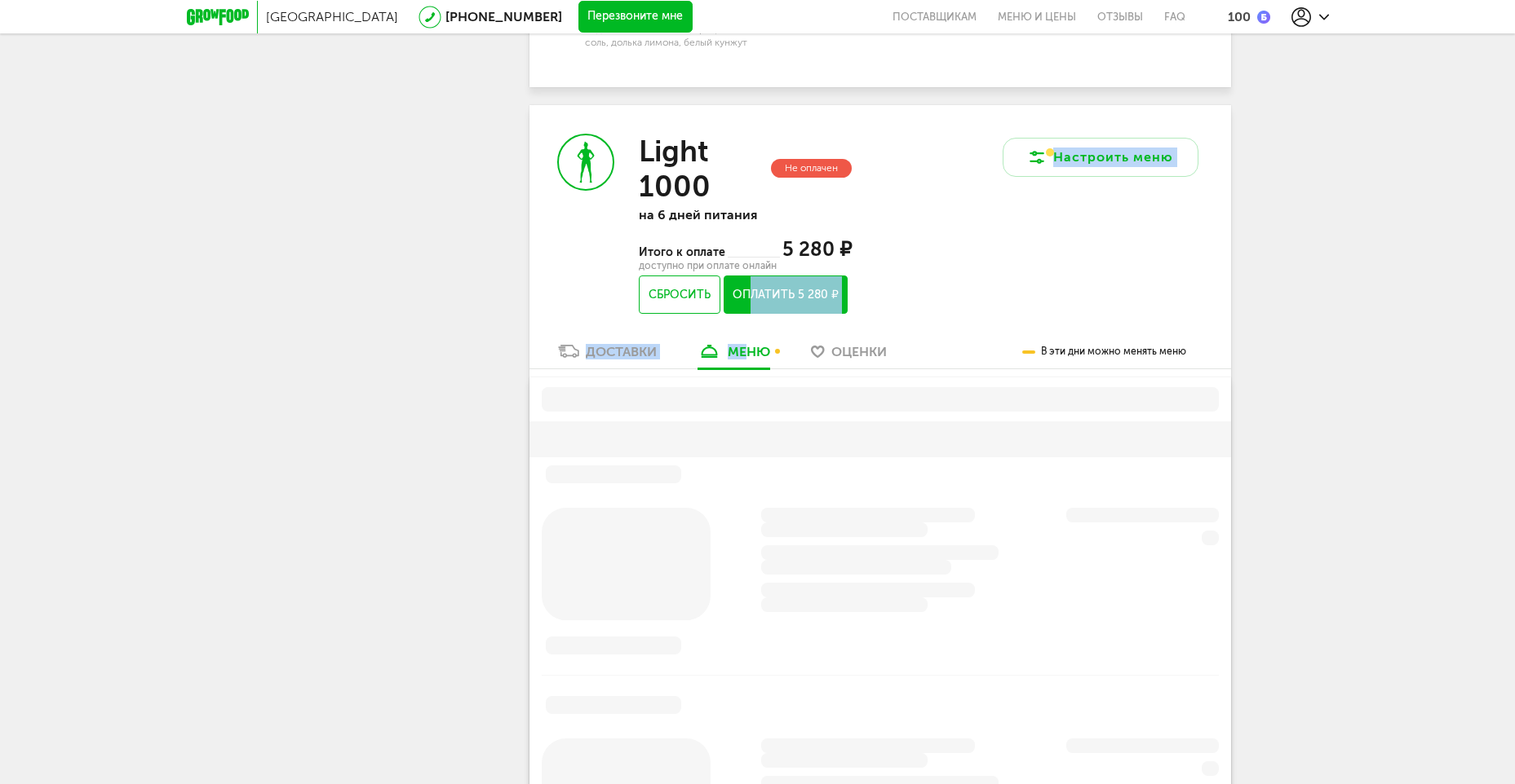
scroll to position [2088, 0]
